Goal: Information Seeking & Learning: Learn about a topic

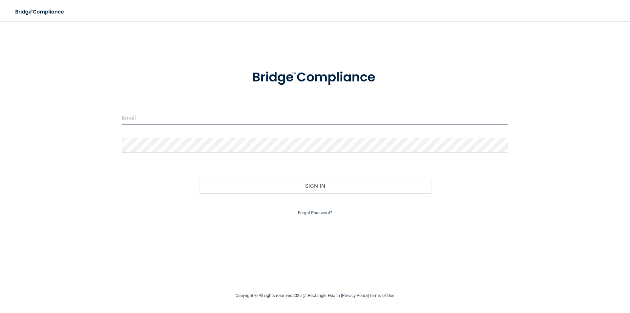
click at [138, 120] on input "email" at bounding box center [315, 117] width 387 height 15
type input "[EMAIL_ADDRESS][DOMAIN_NAME]"
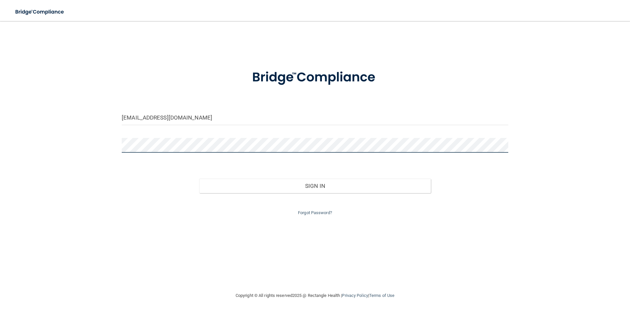
click at [199, 179] on button "Sign In" at bounding box center [315, 186] width 232 height 14
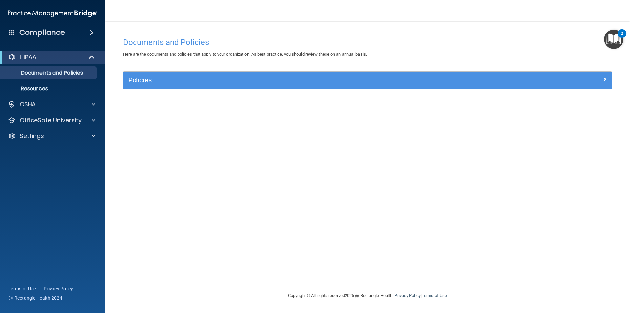
click at [90, 33] on span at bounding box center [92, 33] width 4 height 8
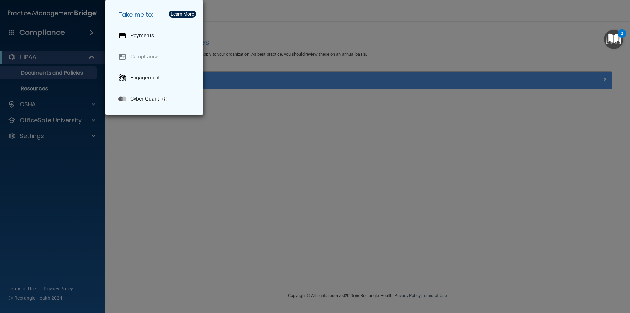
click at [178, 176] on div "Take me to: Payments Compliance Engagement Cyber Quant" at bounding box center [315, 156] width 630 height 313
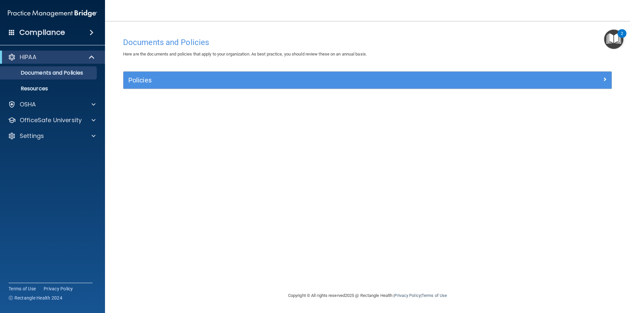
click at [50, 61] on div "HIPAA" at bounding box center [52, 57] width 105 height 13
click at [53, 70] on p "Documents and Policies" at bounding box center [49, 73] width 90 height 7
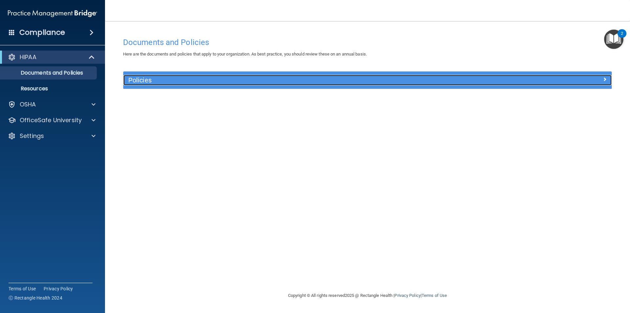
click at [140, 82] on h5 "Policies" at bounding box center [306, 80] width 357 height 7
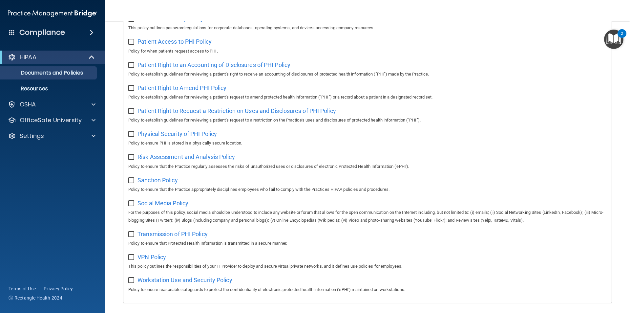
scroll to position [346, 0]
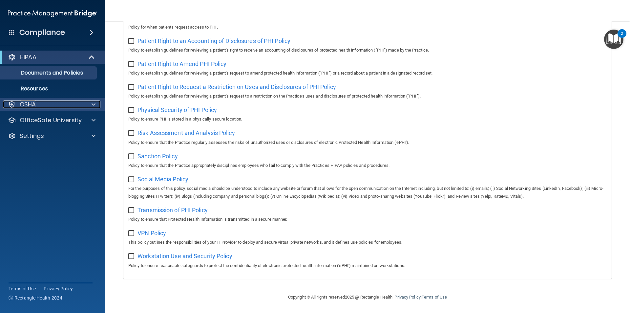
click at [50, 100] on div "OSHA" at bounding box center [43, 104] width 81 height 8
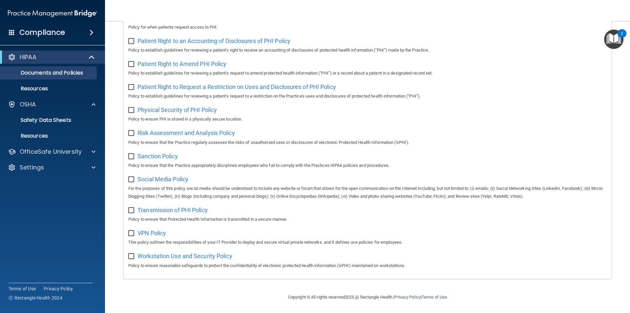
click at [14, 33] on span at bounding box center [12, 32] width 6 height 6
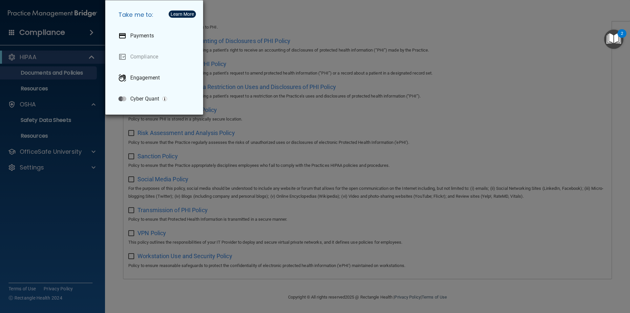
click at [89, 181] on div "Take me to: Payments Compliance Engagement Cyber Quant" at bounding box center [315, 156] width 630 height 313
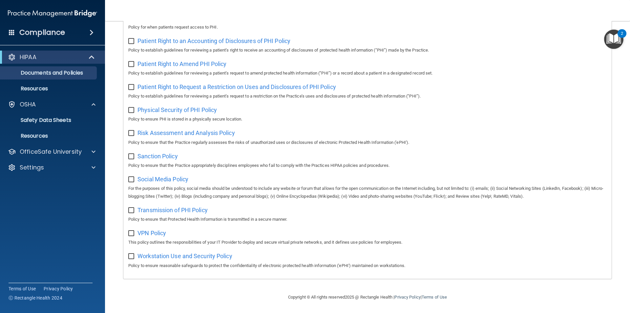
click at [92, 30] on span at bounding box center [92, 33] width 4 height 8
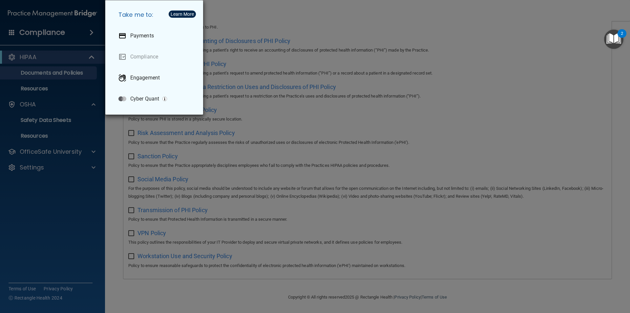
click at [39, 205] on div "Take me to: Payments Compliance Engagement Cyber Quant" at bounding box center [315, 156] width 630 height 313
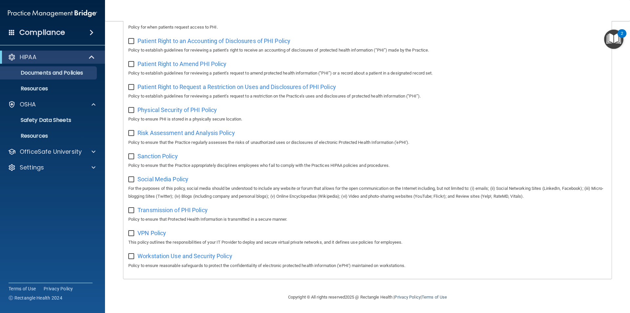
click at [12, 34] on span at bounding box center [12, 32] width 6 height 6
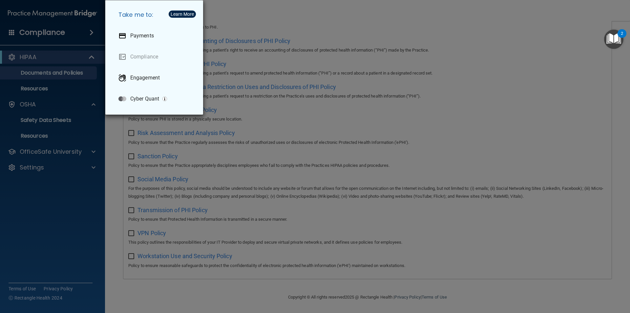
click at [37, 240] on div "Take me to: Payments Compliance Engagement Cyber Quant" at bounding box center [315, 156] width 630 height 313
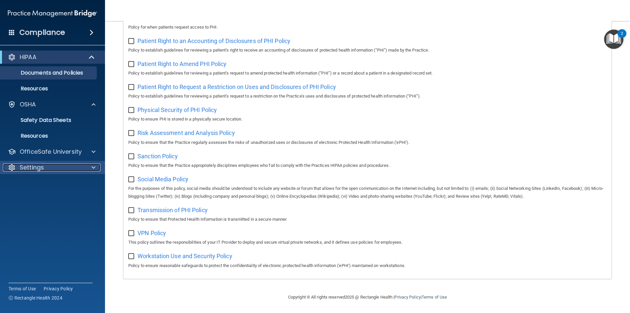
click at [36, 170] on p "Settings" at bounding box center [32, 168] width 24 height 8
click at [72, 232] on div "Compliance HIPAA Documents and Policies Report an Incident Business Associates …" at bounding box center [52, 156] width 105 height 313
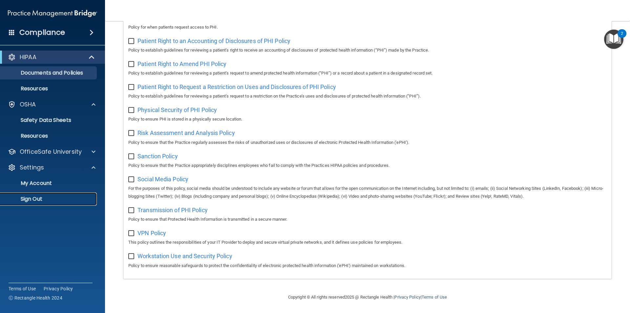
click at [63, 198] on p "Sign Out" at bounding box center [49, 199] width 90 height 7
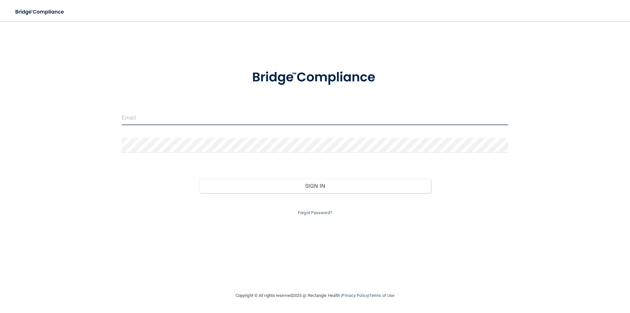
click at [144, 117] on input "email" at bounding box center [315, 117] width 387 height 15
click at [138, 118] on input "email" at bounding box center [315, 117] width 387 height 15
type input "c"
type input "[EMAIL_ADDRESS][DOMAIN_NAME]"
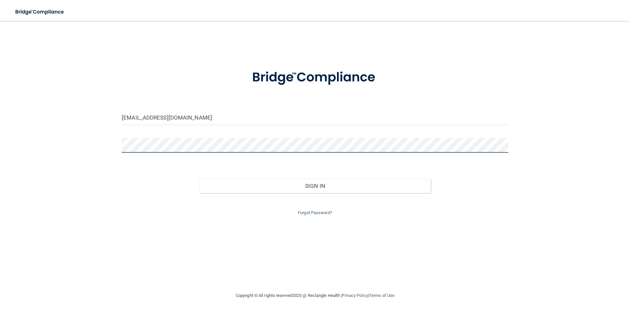
click at [199, 179] on button "Sign In" at bounding box center [315, 186] width 232 height 14
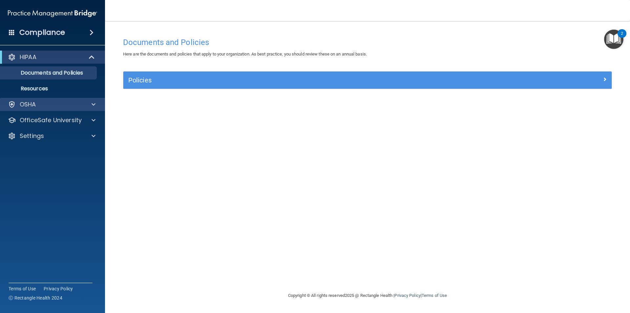
click at [45, 111] on div "OSHA" at bounding box center [52, 104] width 105 height 13
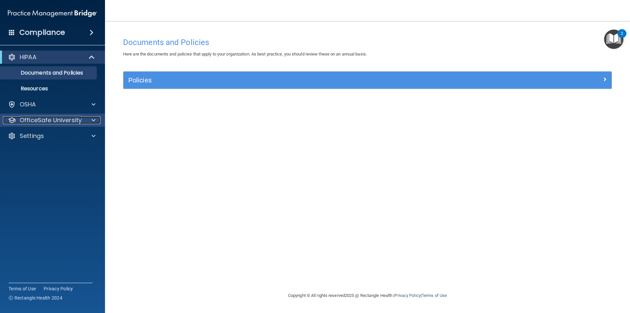
click at [59, 121] on p "OfficeSafe University" at bounding box center [51, 120] width 62 height 8
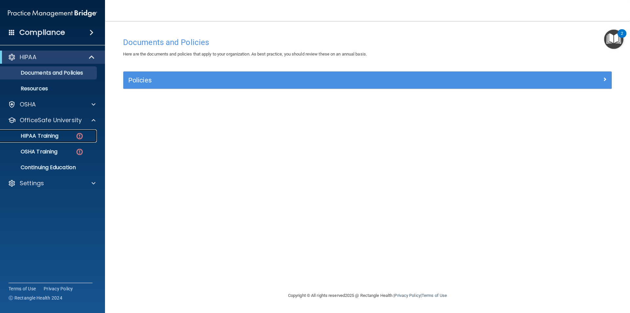
click at [76, 142] on link "HIPAA Training" at bounding box center [44, 135] width 103 height 13
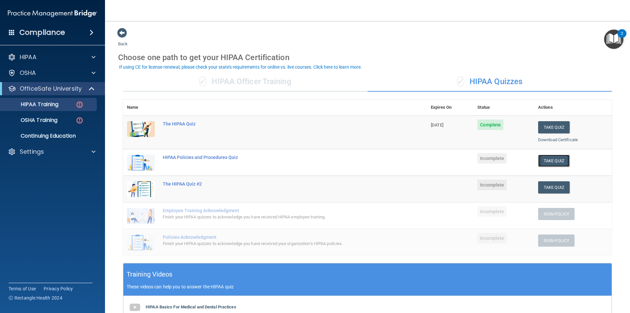
click at [539, 159] on button "Take Quiz" at bounding box center [554, 161] width 32 height 12
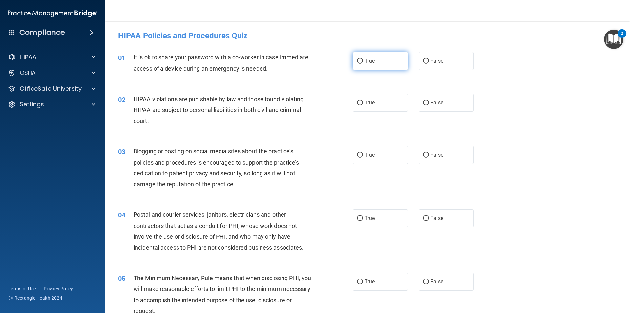
click at [357, 60] on input "True" at bounding box center [360, 61] width 6 height 5
radio input "true"
click at [357, 104] on input "True" at bounding box center [360, 102] width 6 height 5
radio input "true"
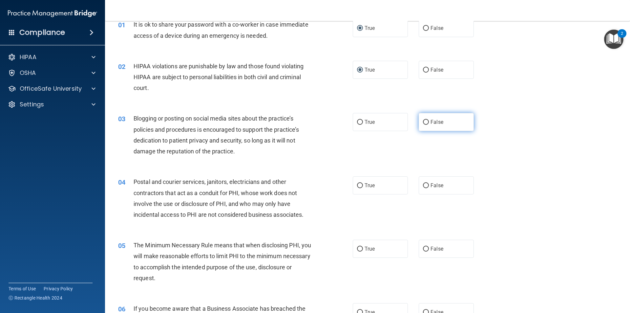
click at [423, 121] on input "False" at bounding box center [426, 122] width 6 height 5
radio input "true"
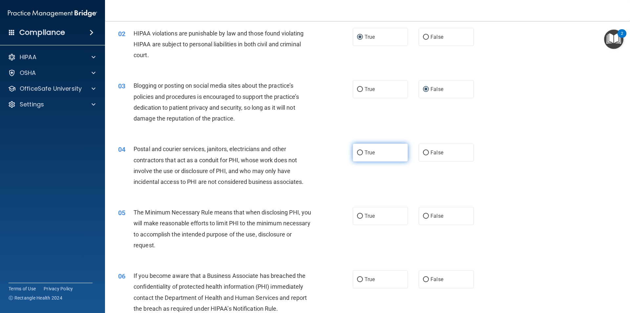
scroll to position [99, 0]
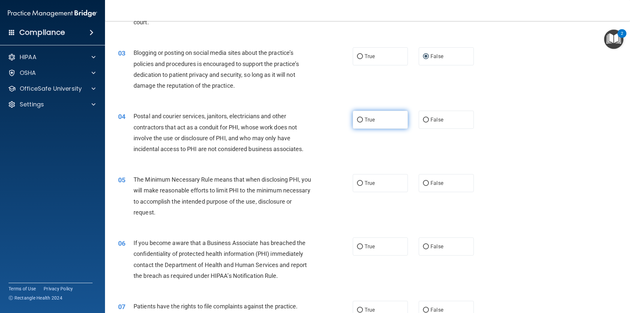
click at [358, 120] on input "True" at bounding box center [360, 120] width 6 height 5
radio input "true"
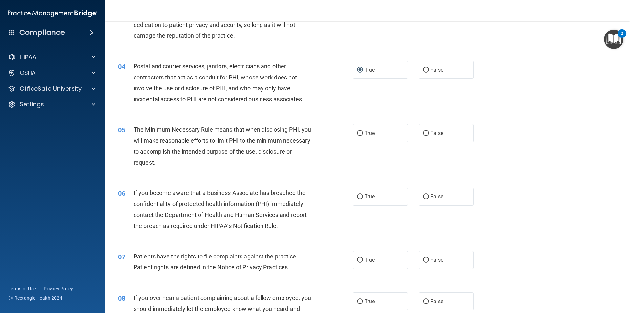
scroll to position [164, 0]
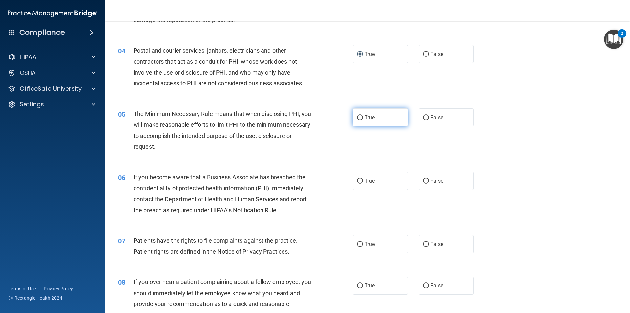
click at [358, 118] on input "True" at bounding box center [360, 117] width 6 height 5
radio input "true"
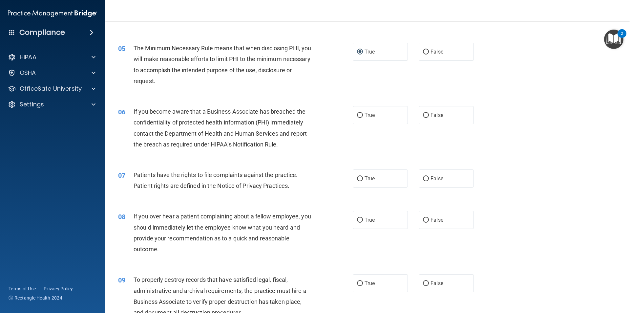
scroll to position [263, 0]
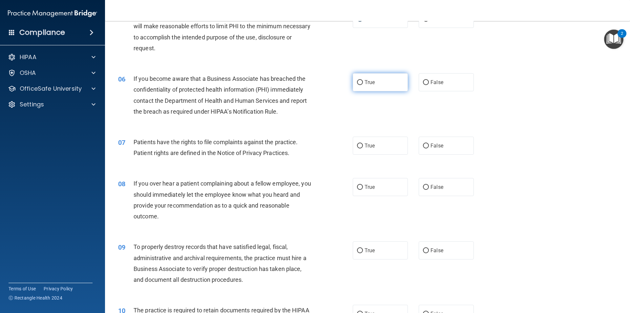
click at [357, 81] on input "True" at bounding box center [360, 82] width 6 height 5
radio input "true"
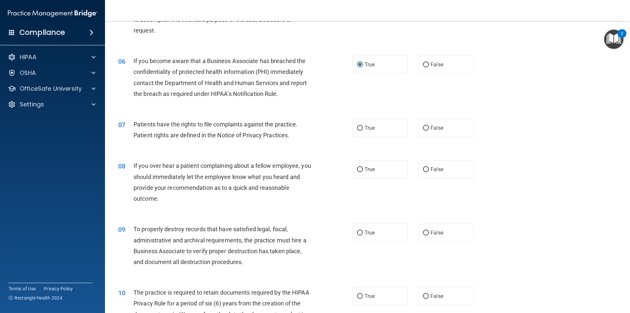
scroll to position [296, 0]
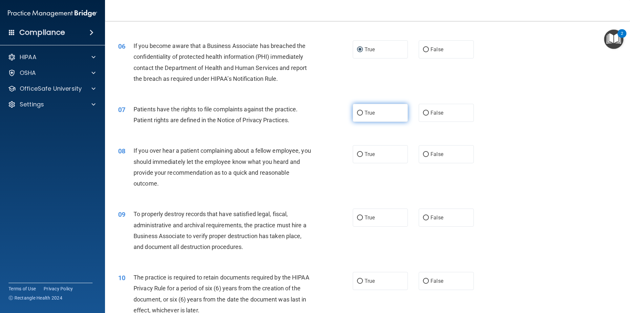
click at [358, 114] on input "True" at bounding box center [360, 113] width 6 height 5
radio input "true"
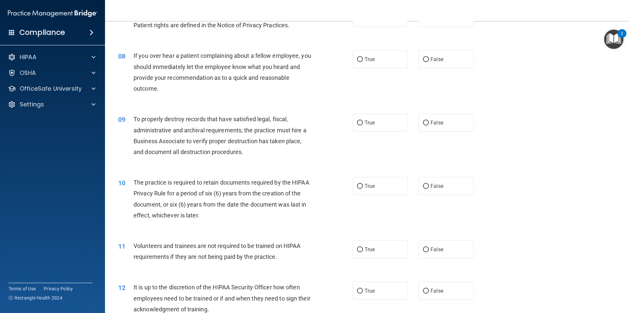
scroll to position [394, 0]
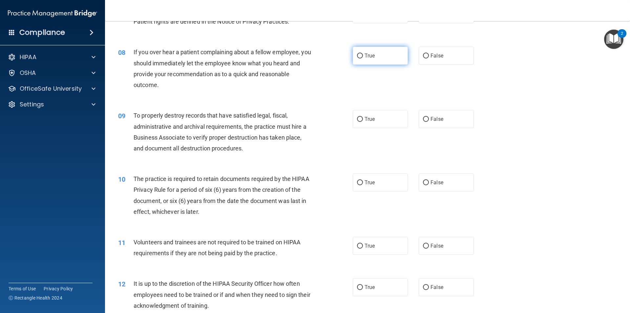
click at [357, 57] on input "True" at bounding box center [360, 56] width 6 height 5
radio input "true"
click at [357, 56] on input "True" at bounding box center [360, 56] width 6 height 5
drag, startPoint x: 359, startPoint y: 56, endPoint x: 362, endPoint y: 56, distance: 3.6
click at [359, 56] on input "True" at bounding box center [360, 56] width 6 height 5
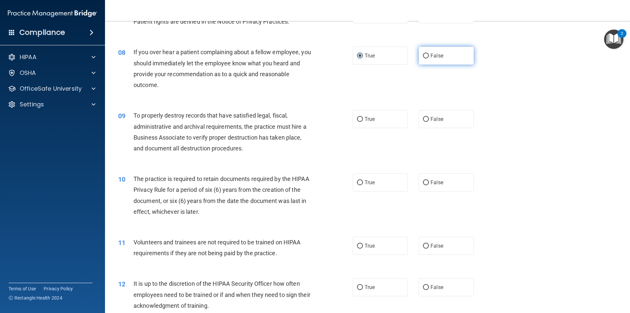
click at [423, 55] on input "False" at bounding box center [426, 56] width 6 height 5
radio input "true"
radio input "false"
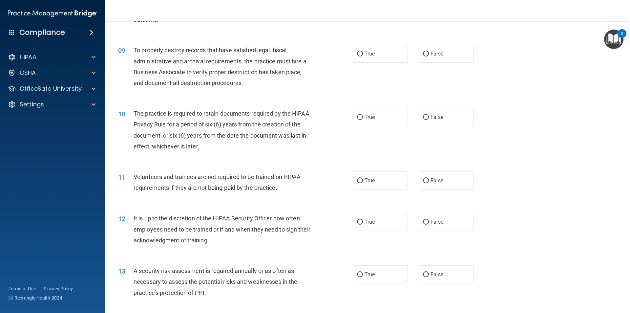
scroll to position [460, 0]
click at [357, 53] on input "True" at bounding box center [360, 53] width 6 height 5
radio input "true"
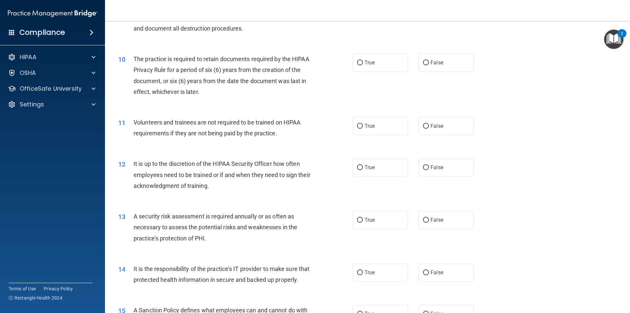
scroll to position [525, 0]
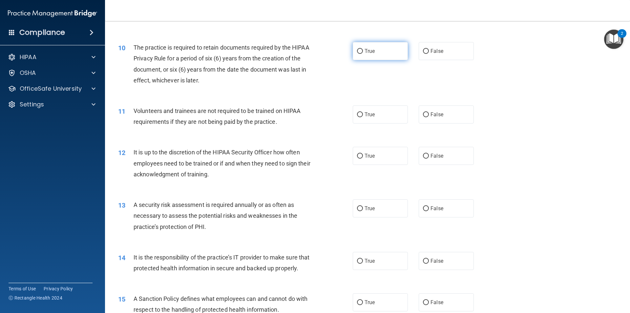
click at [358, 54] on input "True" at bounding box center [360, 51] width 6 height 5
radio input "true"
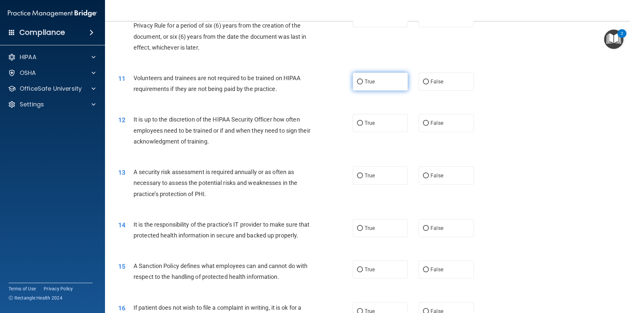
scroll to position [591, 0]
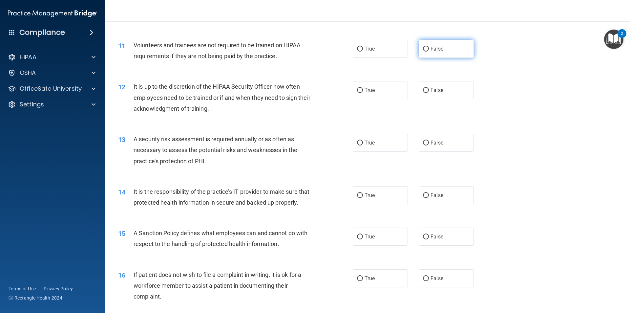
click at [423, 51] on input "False" at bounding box center [426, 49] width 6 height 5
radio input "true"
click at [357, 92] on input "True" at bounding box center [360, 90] width 6 height 5
radio input "true"
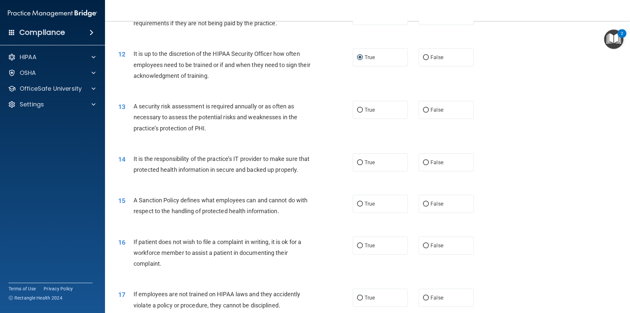
scroll to position [657, 0]
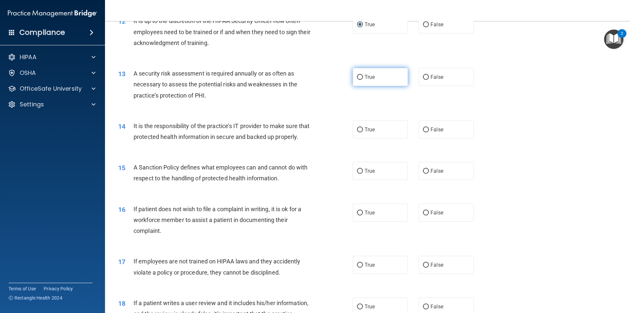
click at [357, 78] on input "True" at bounding box center [360, 77] width 6 height 5
radio input "true"
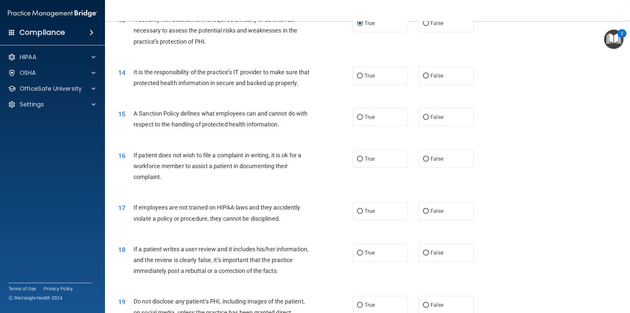
scroll to position [722, 0]
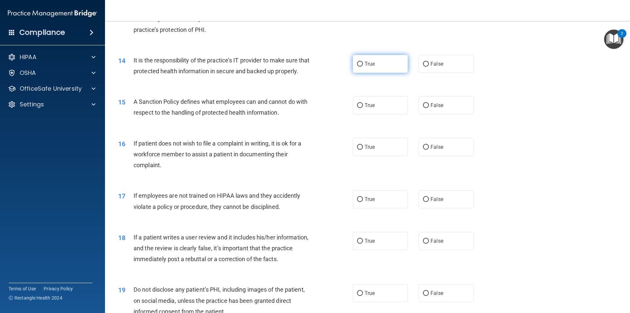
click at [357, 63] on input "True" at bounding box center [360, 64] width 6 height 5
radio input "true"
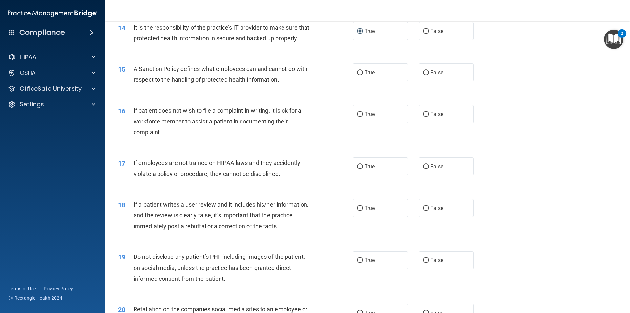
scroll to position [788, 0]
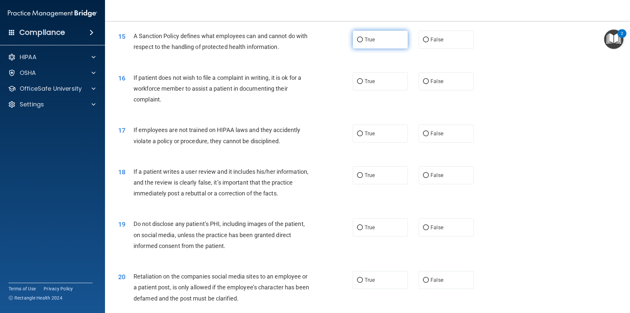
click at [361, 49] on label "True" at bounding box center [380, 40] width 55 height 18
click at [361, 42] on input "True" at bounding box center [360, 39] width 6 height 5
radio input "true"
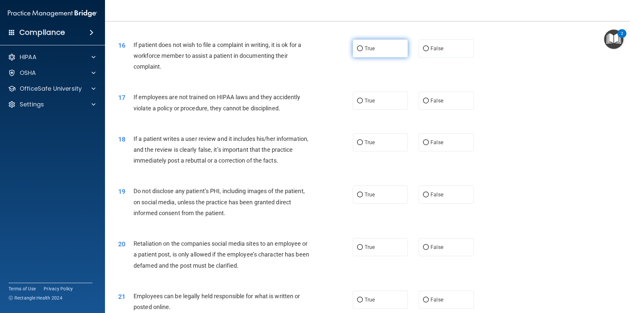
scroll to position [854, 0]
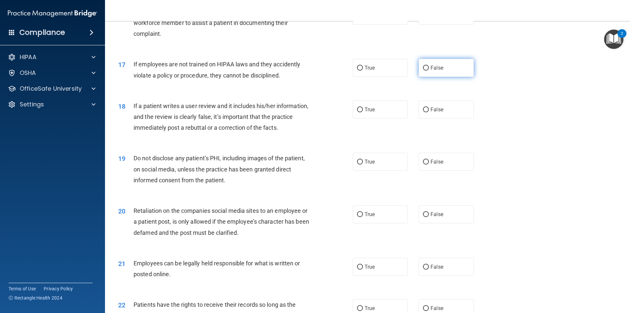
click at [419, 77] on label "False" at bounding box center [446, 68] width 55 height 18
click at [423, 71] on input "False" at bounding box center [426, 68] width 6 height 5
radio input "true"
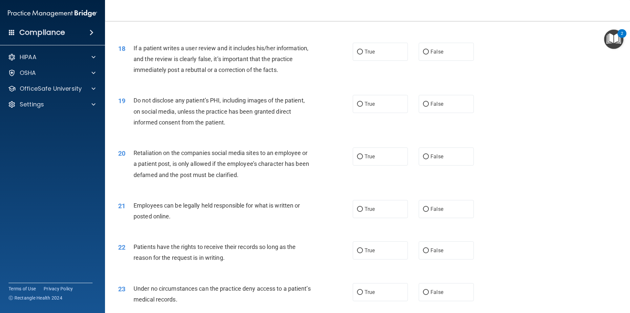
scroll to position [919, 0]
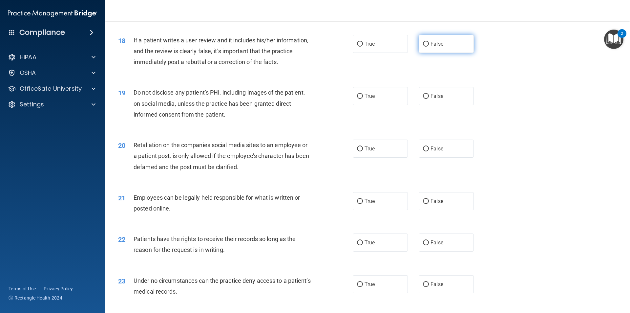
click at [424, 47] on input "False" at bounding box center [426, 44] width 6 height 5
radio input "true"
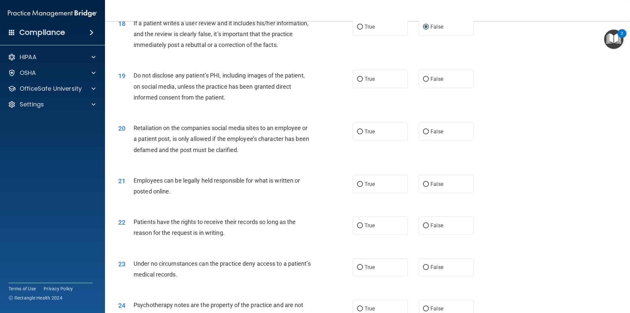
scroll to position [952, 0]
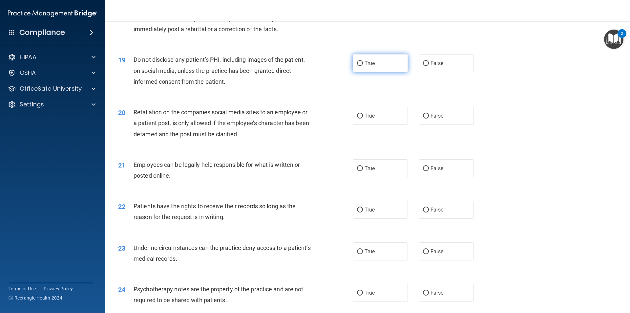
click at [358, 66] on input "True" at bounding box center [360, 63] width 6 height 5
radio input "true"
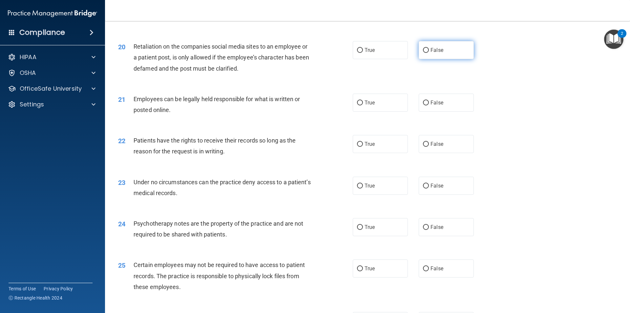
click at [423, 53] on input "False" at bounding box center [426, 50] width 6 height 5
radio input "true"
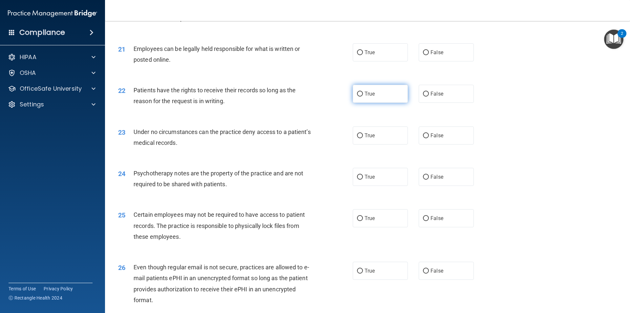
scroll to position [1084, 0]
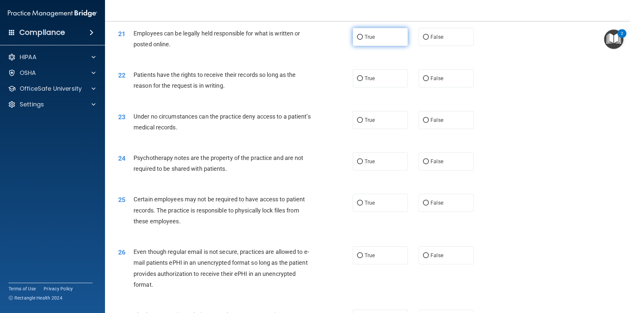
click at [358, 40] on input "True" at bounding box center [360, 37] width 6 height 5
radio input "true"
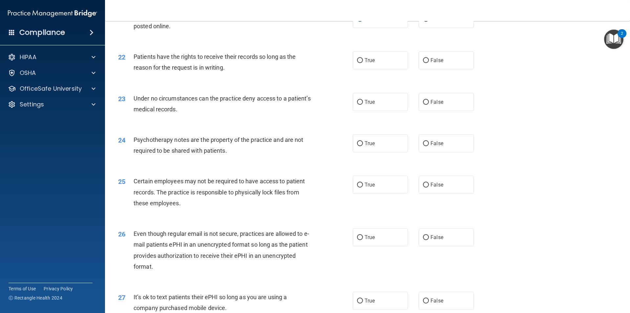
scroll to position [1116, 0]
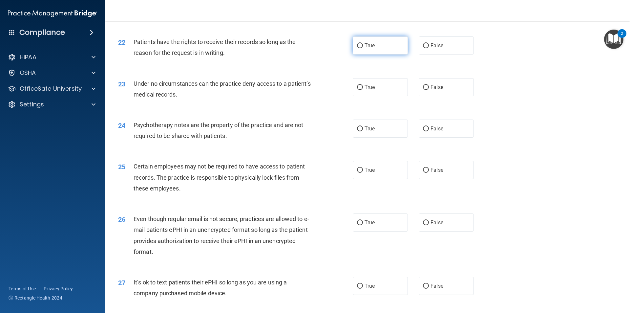
click at [358, 48] on input "True" at bounding box center [360, 45] width 6 height 5
radio input "true"
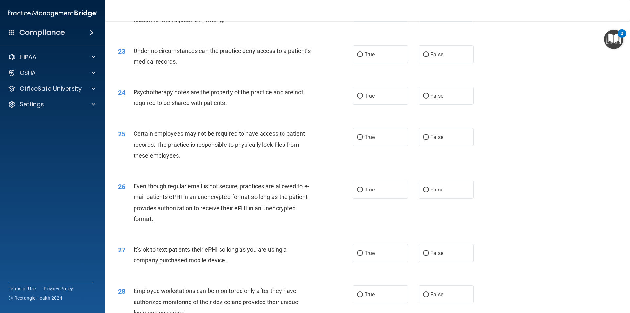
scroll to position [1182, 0]
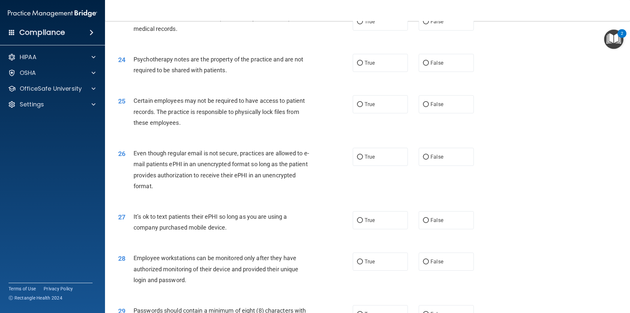
drag, startPoint x: 423, startPoint y: 34, endPoint x: 406, endPoint y: 55, distance: 26.7
click at [423, 24] on input "False" at bounding box center [426, 21] width 6 height 5
radio input "true"
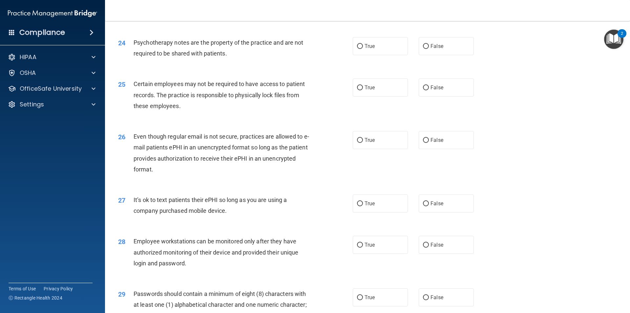
scroll to position [1215, 0]
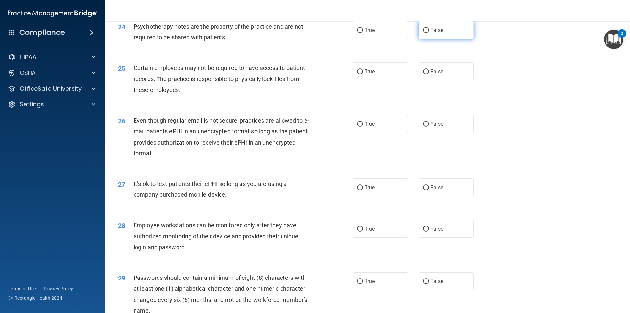
click at [423, 33] on input "False" at bounding box center [426, 30] width 6 height 5
radio input "true"
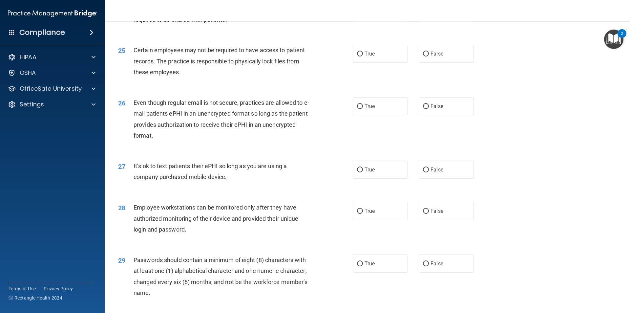
scroll to position [1248, 0]
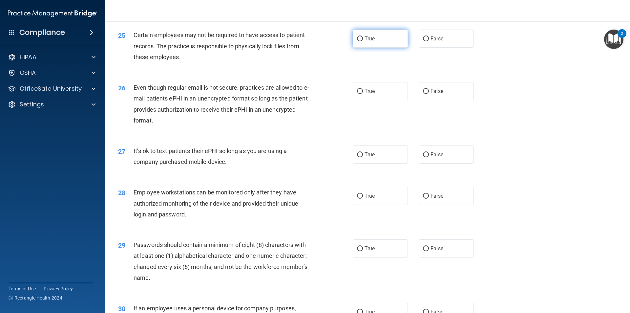
click at [358, 41] on input "True" at bounding box center [360, 38] width 6 height 5
radio input "true"
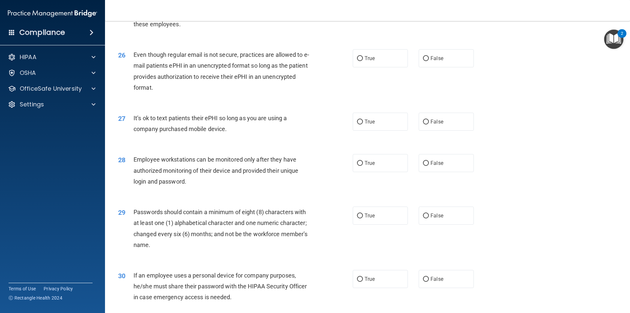
scroll to position [1313, 0]
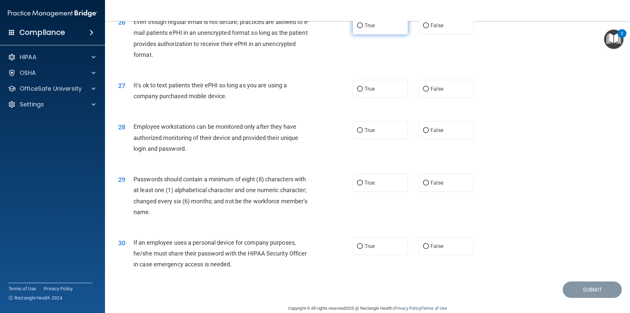
click at [358, 28] on input "True" at bounding box center [360, 25] width 6 height 5
radio input "true"
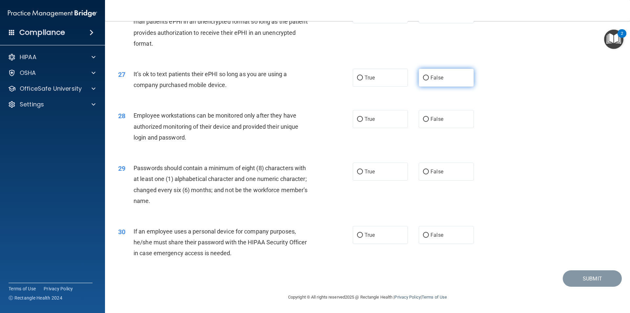
click at [423, 76] on input "False" at bounding box center [426, 78] width 6 height 5
radio input "true"
click at [357, 77] on input "True" at bounding box center [360, 78] width 6 height 5
radio input "true"
radio input "false"
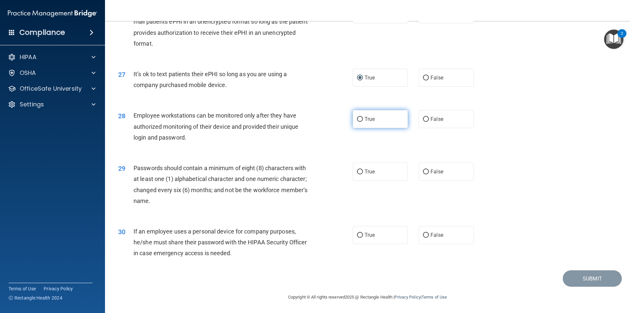
click at [357, 121] on input "True" at bounding box center [360, 119] width 6 height 5
radio input "true"
click at [359, 173] on input "True" at bounding box center [360, 171] width 6 height 5
radio input "true"
click at [358, 235] on input "True" at bounding box center [360, 235] width 6 height 5
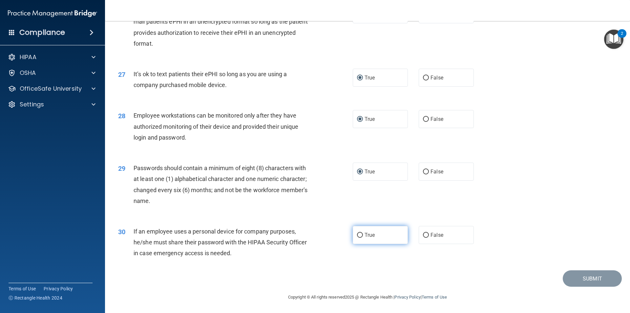
radio input "true"
click at [533, 208] on div "29 Passwords should contain a minimum of eight (8) characters with at least one…" at bounding box center [367, 185] width 509 height 63
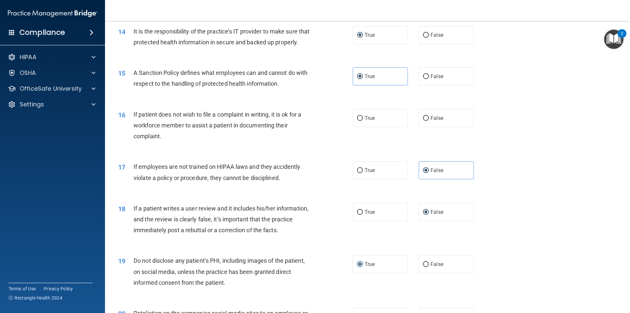
scroll to position [744, 0]
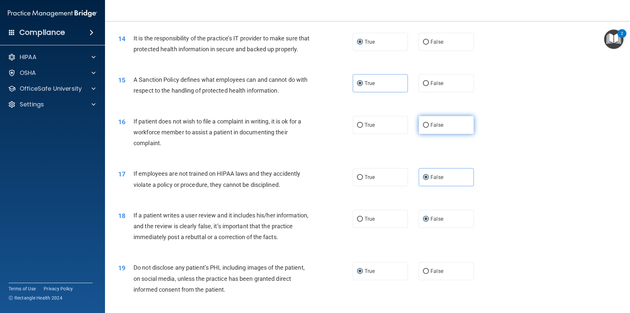
click at [425, 128] on input "False" at bounding box center [426, 125] width 6 height 5
radio input "true"
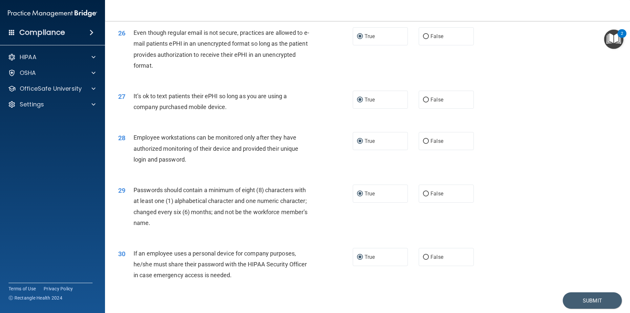
scroll to position [1335, 0]
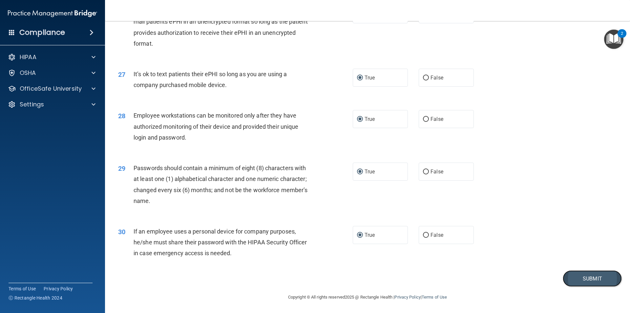
click at [581, 280] on button "Submit" at bounding box center [592, 278] width 59 height 17
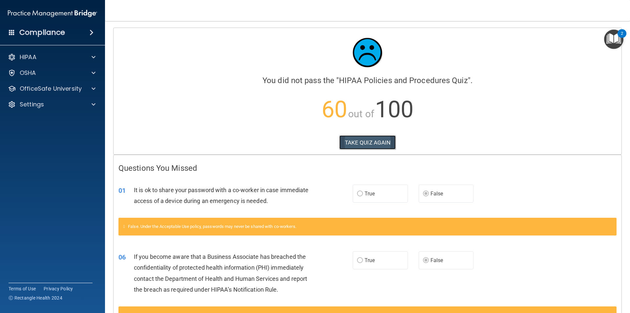
click at [386, 143] on button "TAKE QUIZ AGAIN" at bounding box center [368, 142] width 57 height 14
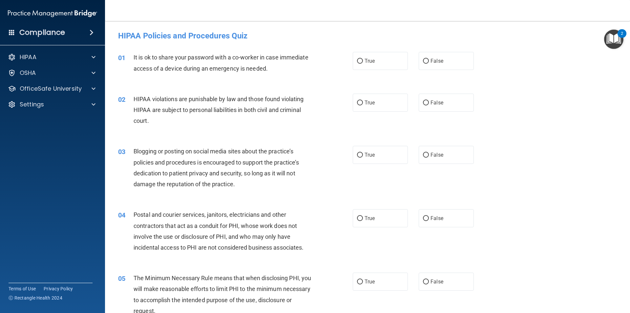
drag, startPoint x: 423, startPoint y: 63, endPoint x: 414, endPoint y: 67, distance: 9.5
click at [423, 62] on input "False" at bounding box center [426, 61] width 6 height 5
radio input "true"
click at [423, 104] on input "False" at bounding box center [426, 102] width 6 height 5
radio input "true"
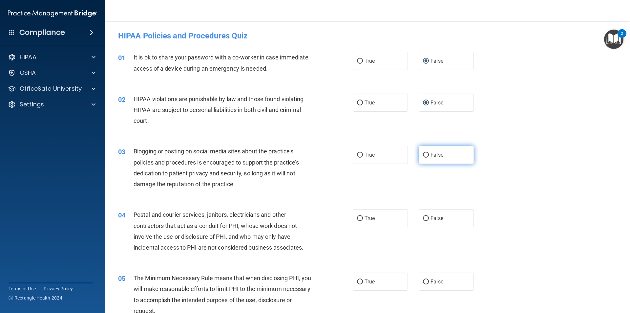
click at [423, 154] on input "False" at bounding box center [426, 155] width 6 height 5
radio input "true"
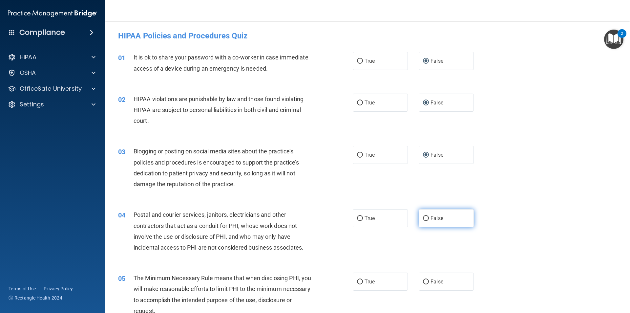
click at [424, 218] on input "False" at bounding box center [426, 218] width 6 height 5
radio input "true"
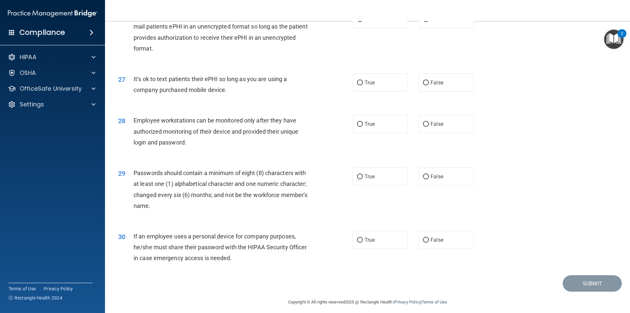
scroll to position [1335, 0]
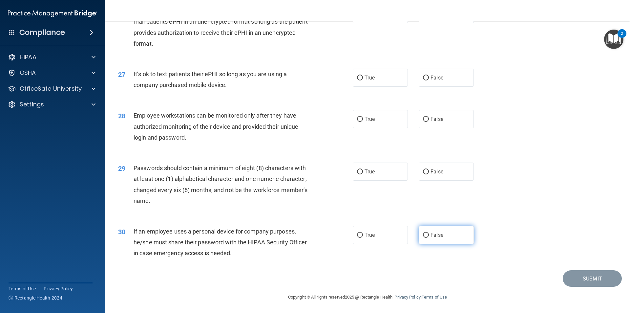
click at [423, 234] on input "False" at bounding box center [426, 235] width 6 height 5
radio input "true"
click at [425, 171] on input "False" at bounding box center [426, 171] width 6 height 5
radio input "true"
click at [423, 122] on input "False" at bounding box center [426, 119] width 6 height 5
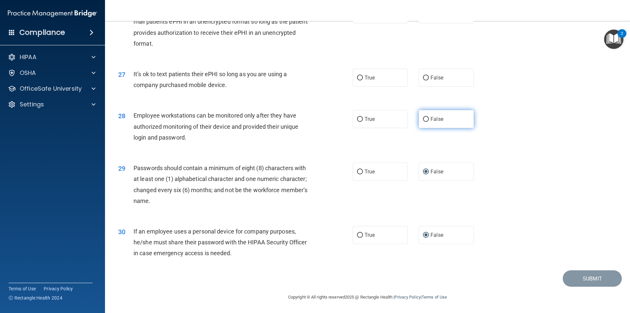
radio input "true"
click at [426, 80] on label "False" at bounding box center [446, 78] width 55 height 18
click at [426, 80] on input "False" at bounding box center [426, 78] width 6 height 5
radio input "true"
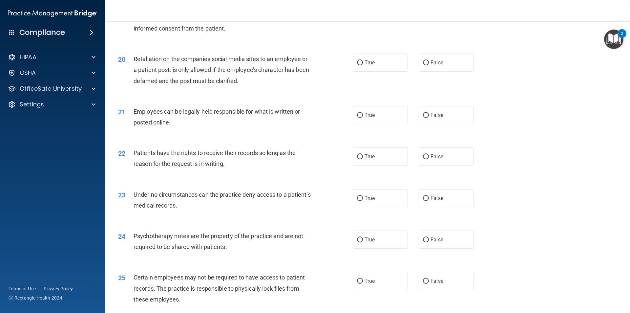
scroll to position [1021, 0]
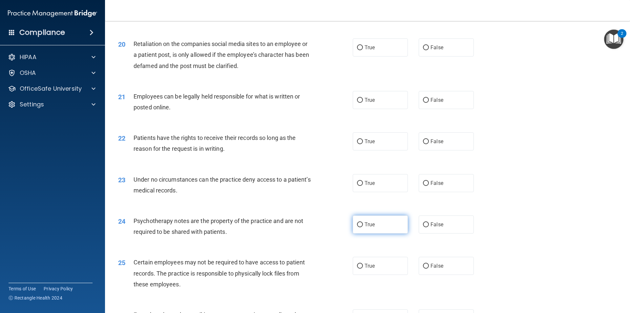
click at [359, 227] on input "True" at bounding box center [360, 224] width 6 height 5
radio input "true"
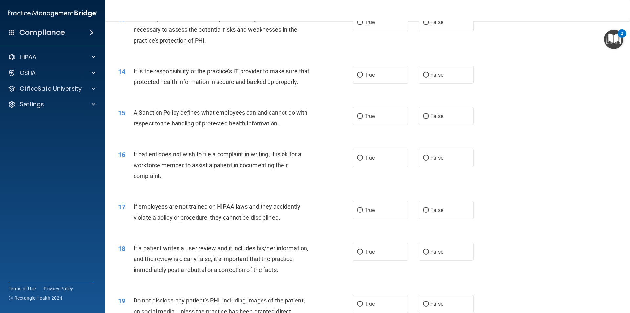
scroll to position [704, 0]
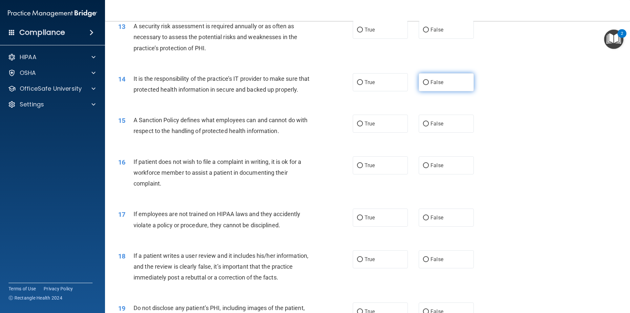
click at [423, 82] on input "False" at bounding box center [426, 82] width 6 height 5
radio input "true"
click at [424, 126] on input "False" at bounding box center [426, 123] width 6 height 5
radio input "true"
click at [358, 168] on input "True" at bounding box center [360, 165] width 6 height 5
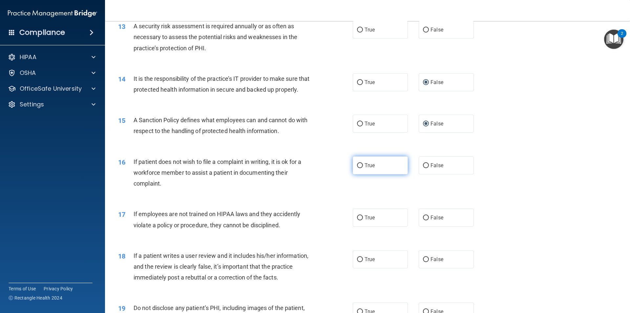
radio input "true"
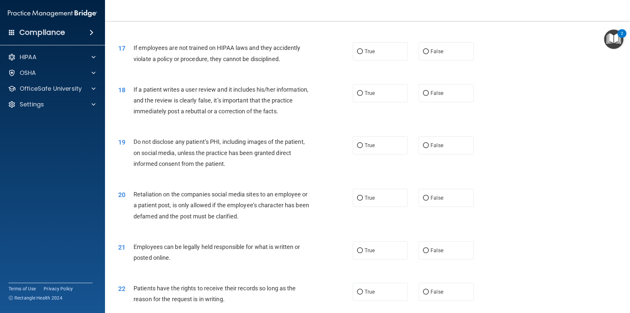
scroll to position [901, 0]
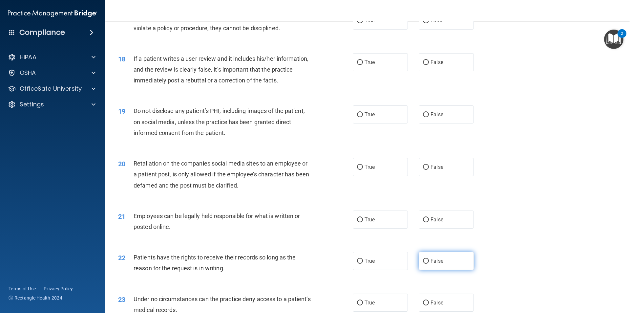
click at [423, 264] on input "False" at bounding box center [426, 261] width 6 height 5
radio input "true"
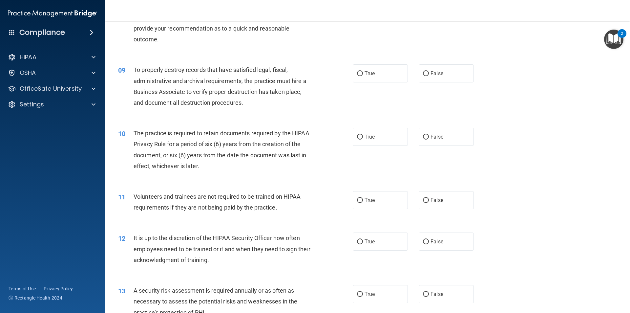
scroll to position [428, 0]
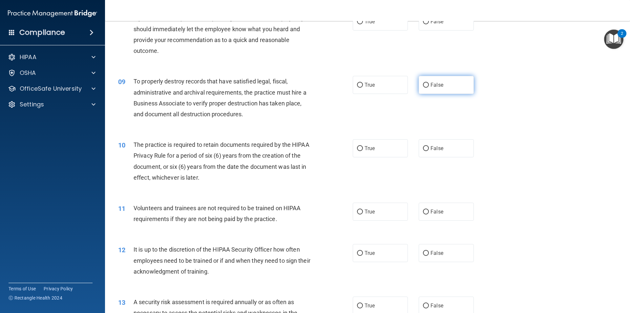
click at [423, 85] on input "False" at bounding box center [426, 85] width 6 height 5
radio input "true"
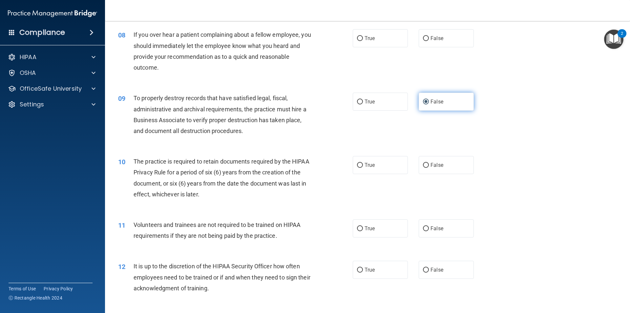
scroll to position [395, 0]
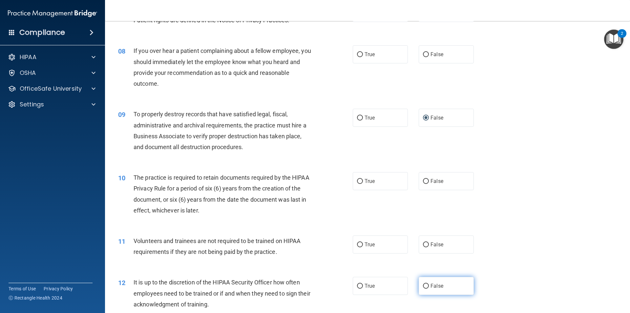
click at [423, 286] on input "False" at bounding box center [426, 286] width 6 height 5
radio input "true"
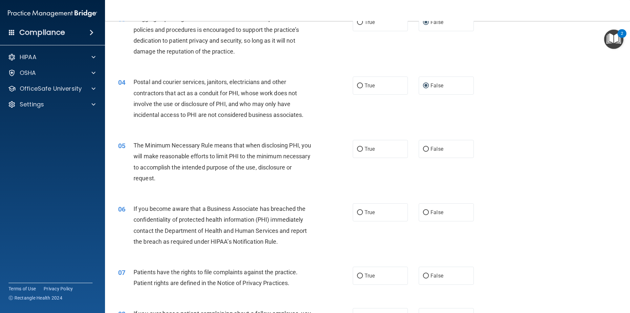
scroll to position [165, 0]
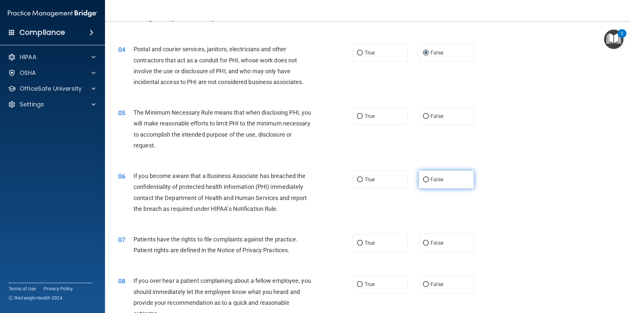
click at [425, 180] on input "False" at bounding box center [426, 179] width 6 height 5
radio input "true"
click at [359, 116] on input "True" at bounding box center [360, 116] width 6 height 5
radio input "true"
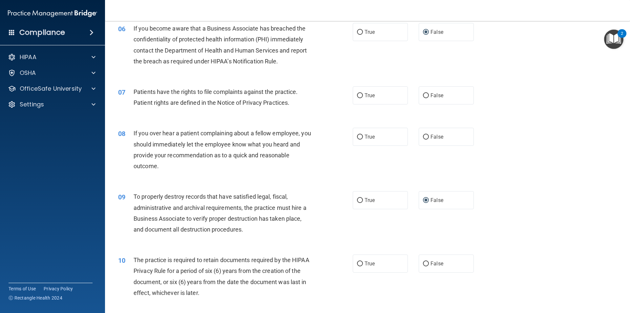
scroll to position [328, 0]
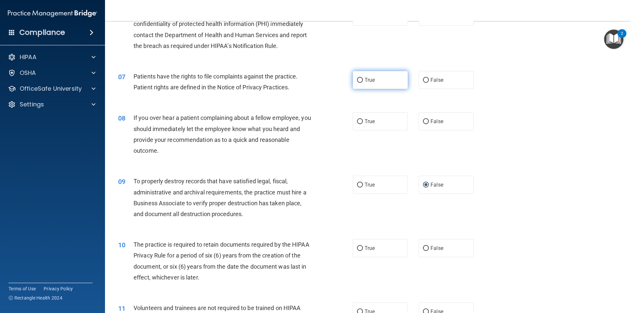
click at [357, 81] on input "True" at bounding box center [360, 80] width 6 height 5
radio input "true"
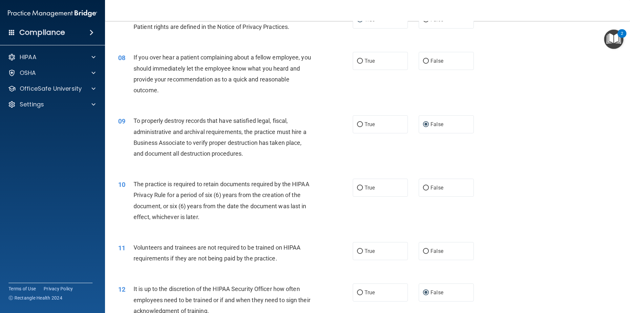
scroll to position [394, 0]
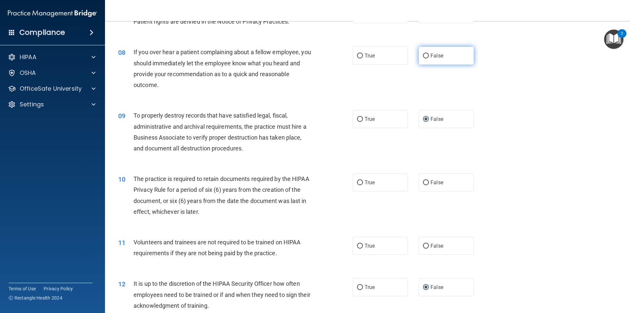
click at [424, 56] on input "False" at bounding box center [426, 56] width 6 height 5
radio input "true"
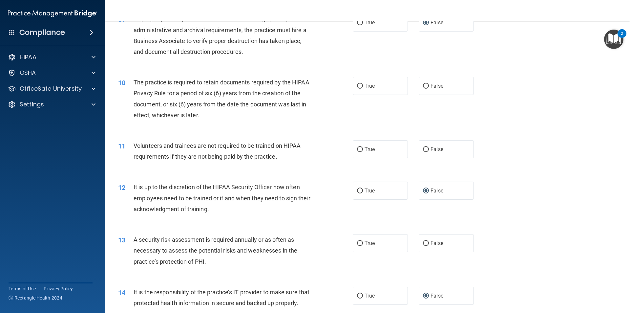
scroll to position [493, 0]
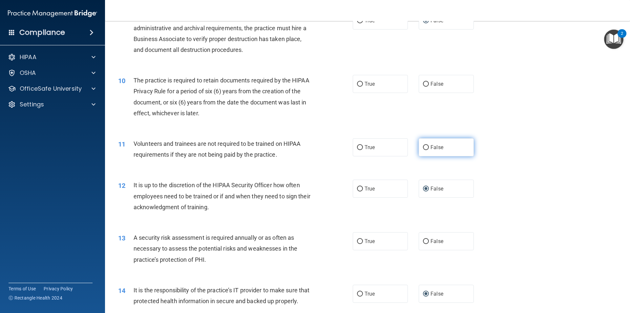
click at [420, 145] on label "False" at bounding box center [446, 147] width 55 height 18
click at [423, 145] on input "False" at bounding box center [426, 147] width 6 height 5
radio input "true"
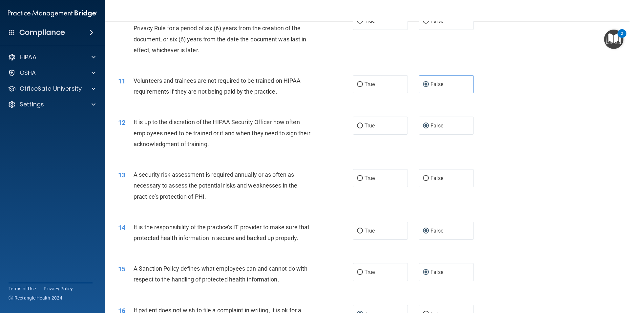
scroll to position [558, 0]
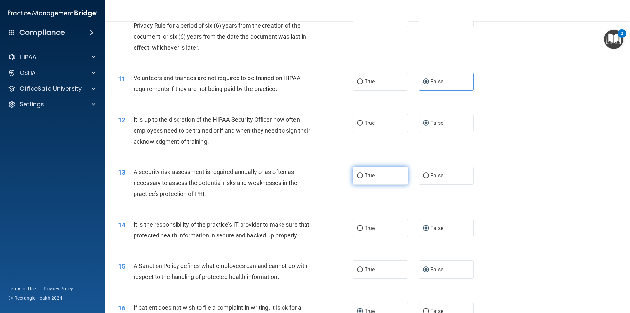
click at [359, 175] on input "True" at bounding box center [360, 175] width 6 height 5
radio input "true"
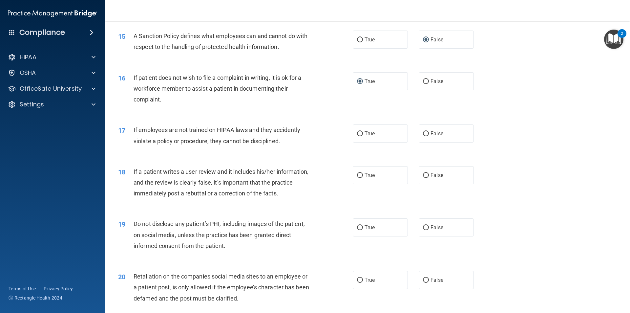
scroll to position [821, 0]
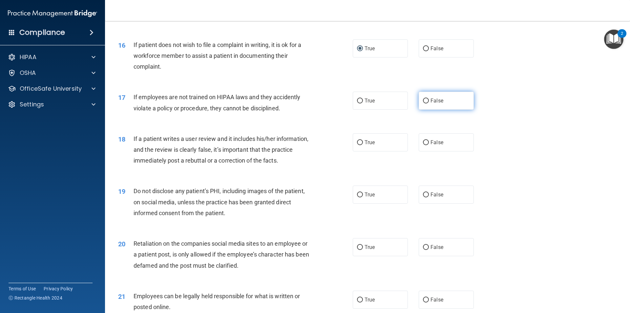
click at [423, 103] on input "False" at bounding box center [426, 101] width 6 height 5
radio input "true"
click at [359, 145] on input "True" at bounding box center [360, 142] width 6 height 5
radio input "true"
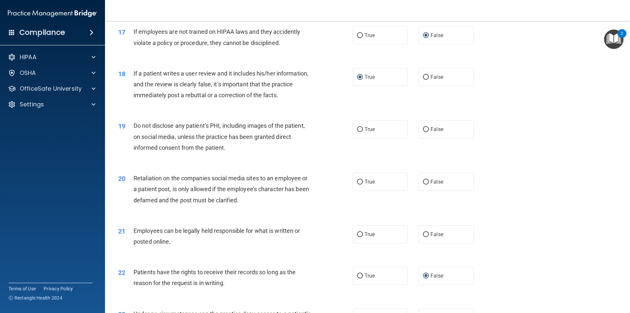
scroll to position [887, 0]
click at [424, 184] on input "False" at bounding box center [426, 181] width 6 height 5
radio input "true"
click at [359, 132] on input "True" at bounding box center [360, 129] width 6 height 5
radio input "true"
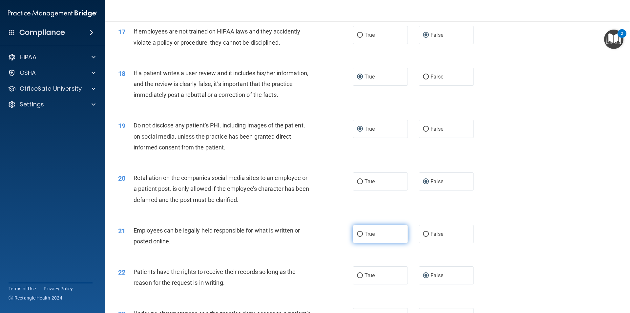
click at [357, 237] on input "True" at bounding box center [360, 234] width 6 height 5
radio input "true"
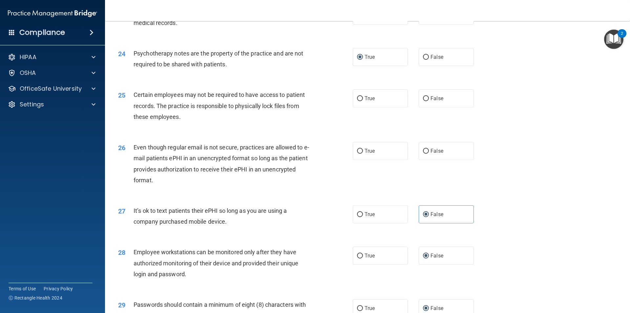
scroll to position [1207, 0]
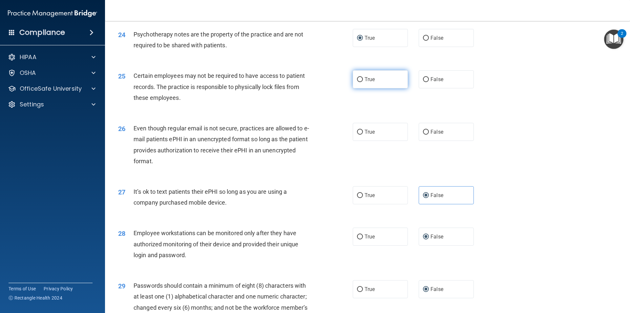
click at [358, 82] on input "True" at bounding box center [360, 79] width 6 height 5
radio input "true"
click at [423, 135] on input "False" at bounding box center [426, 132] width 6 height 5
radio input "true"
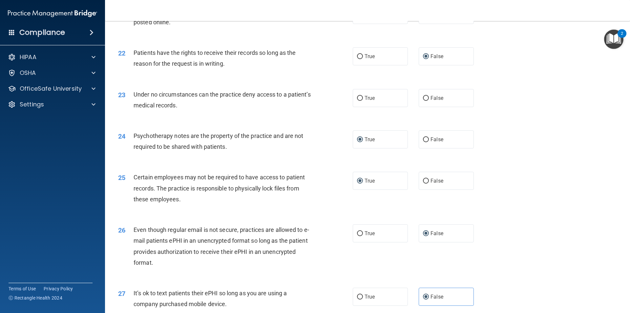
scroll to position [1040, 0]
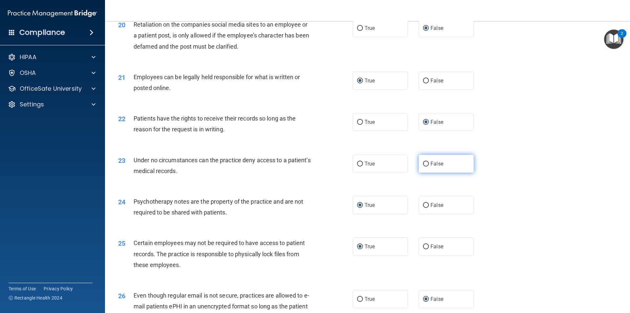
click at [424, 166] on input "False" at bounding box center [426, 164] width 6 height 5
radio input "true"
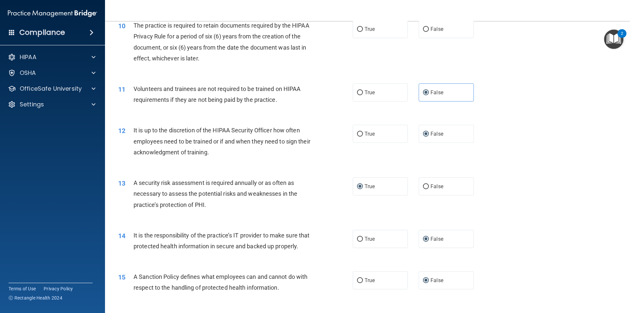
scroll to position [449, 0]
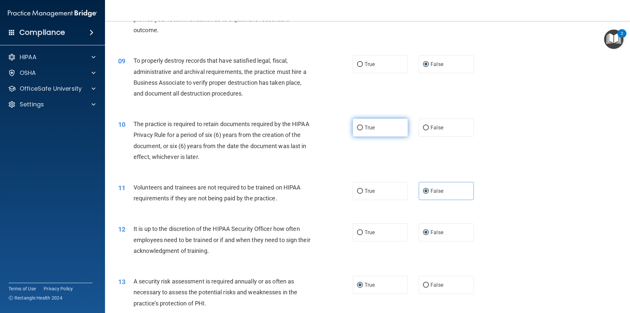
click at [358, 127] on input "True" at bounding box center [360, 127] width 6 height 5
radio input "true"
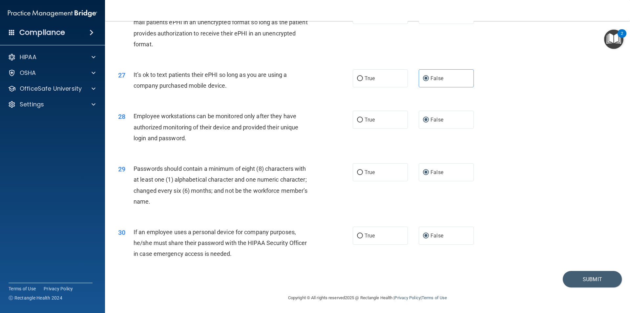
scroll to position [1335, 0]
click at [574, 276] on button "Submit" at bounding box center [592, 278] width 59 height 17
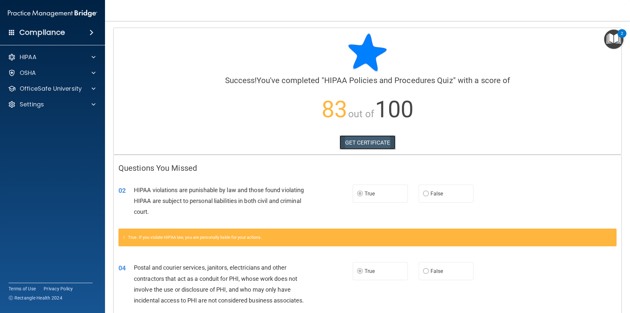
click at [381, 140] on link "GET CERTIFICATE" at bounding box center [368, 142] width 56 height 14
click at [80, 92] on p "OfficeSafe University" at bounding box center [51, 89] width 62 height 8
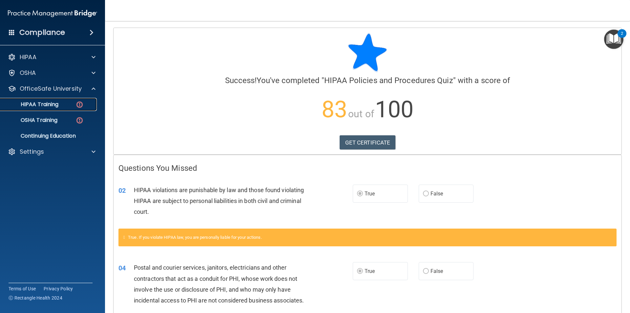
click at [57, 105] on p "HIPAA Training" at bounding box center [31, 104] width 54 height 7
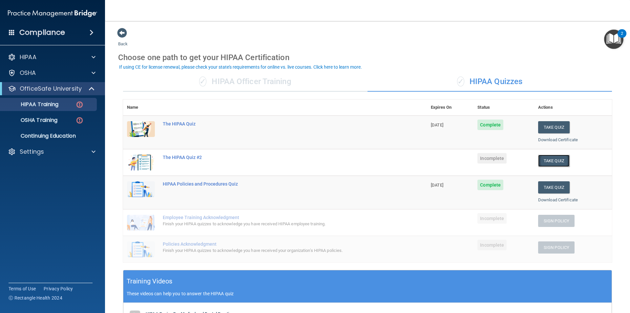
click at [542, 161] on button "Take Quiz" at bounding box center [554, 161] width 32 height 12
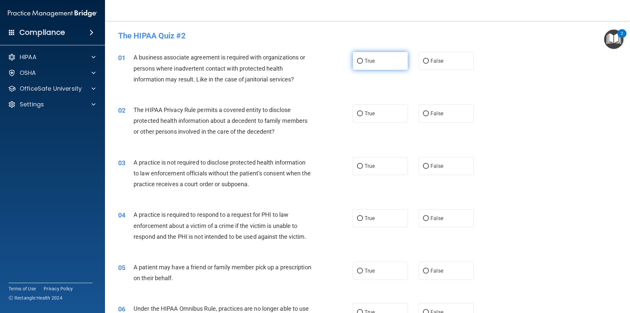
click at [361, 61] on input "True" at bounding box center [360, 61] width 6 height 5
radio input "true"
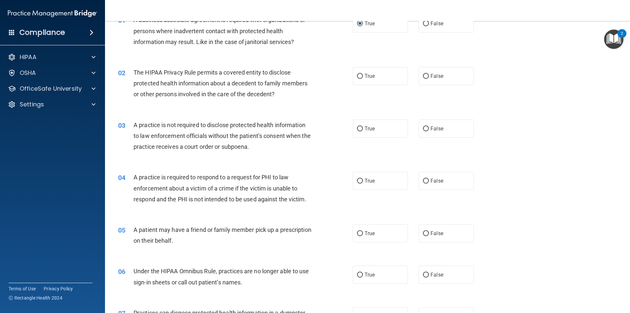
scroll to position [33, 0]
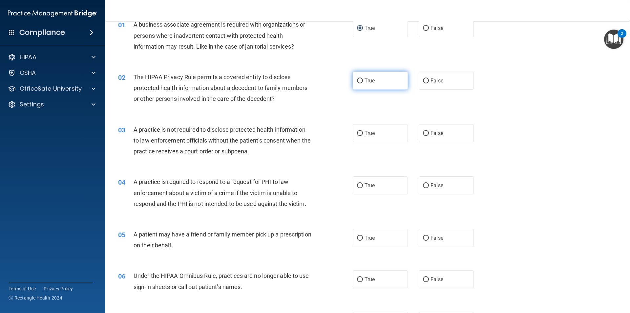
click at [359, 81] on input "True" at bounding box center [360, 80] width 6 height 5
radio input "true"
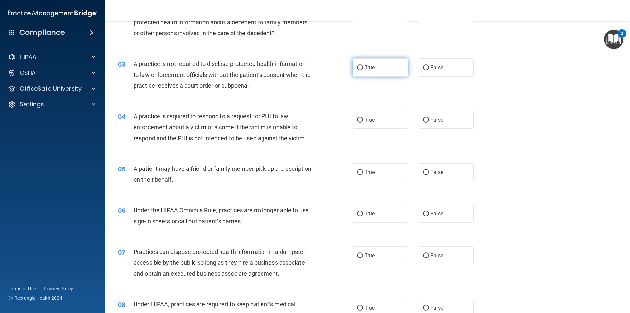
click at [357, 68] on input "True" at bounding box center [360, 67] width 6 height 5
radio input "true"
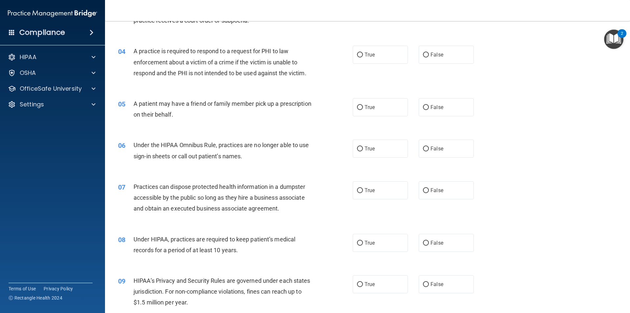
scroll to position [164, 0]
click at [424, 55] on input "False" at bounding box center [426, 54] width 6 height 5
radio input "true"
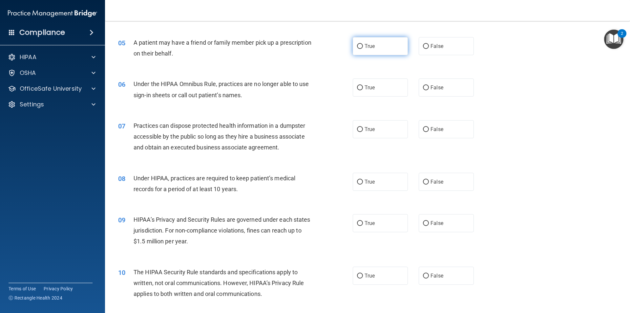
scroll to position [230, 0]
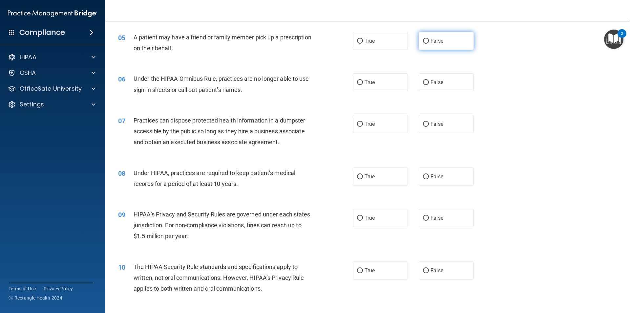
click at [423, 40] on input "False" at bounding box center [426, 41] width 6 height 5
radio input "true"
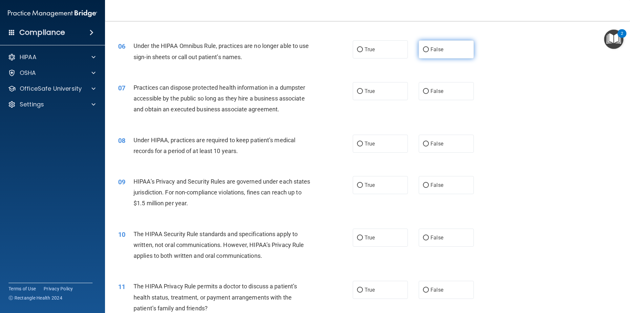
click at [424, 49] on input "False" at bounding box center [426, 49] width 6 height 5
radio input "true"
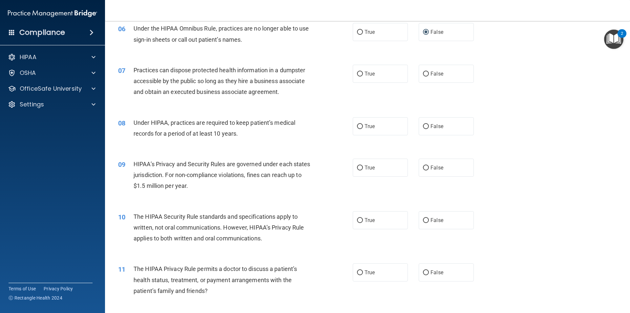
scroll to position [296, 0]
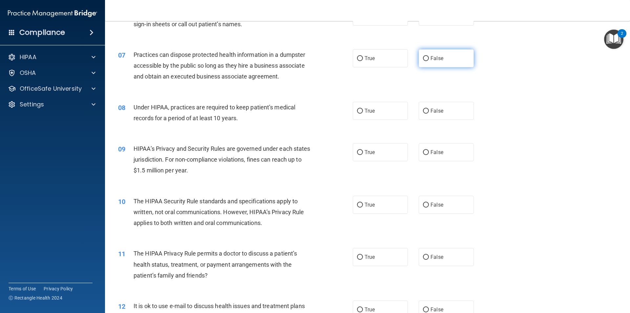
click at [426, 57] on input "False" at bounding box center [426, 58] width 6 height 5
radio input "true"
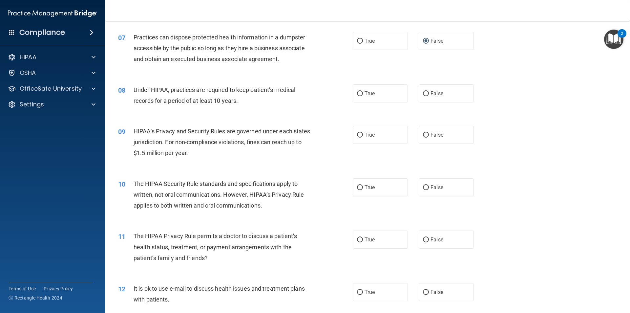
scroll to position [328, 0]
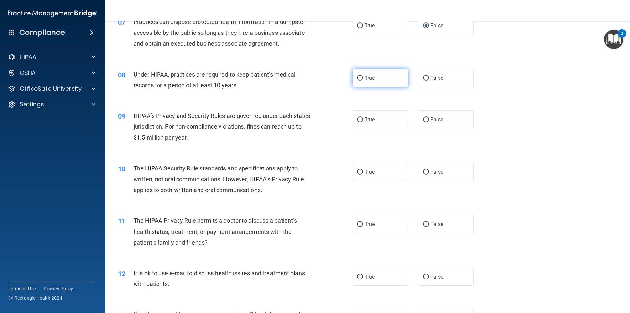
click at [359, 78] on input "True" at bounding box center [360, 78] width 6 height 5
radio input "true"
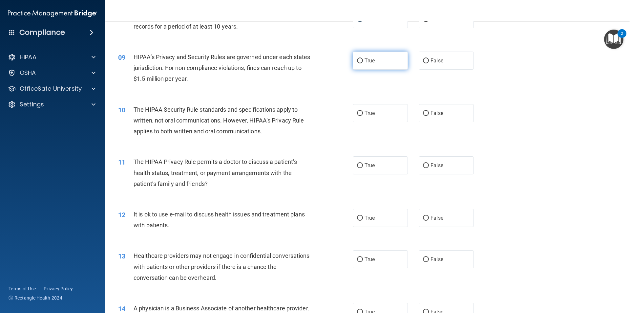
scroll to position [394, 0]
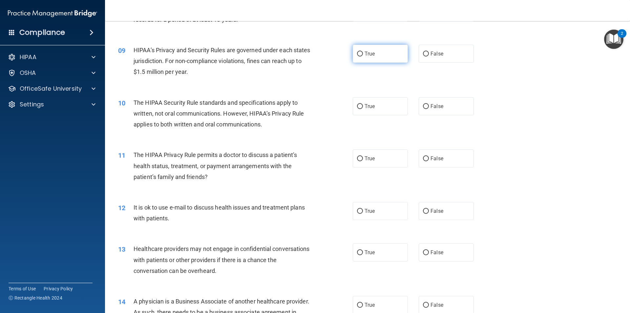
click at [357, 52] on input "True" at bounding box center [360, 54] width 6 height 5
radio input "true"
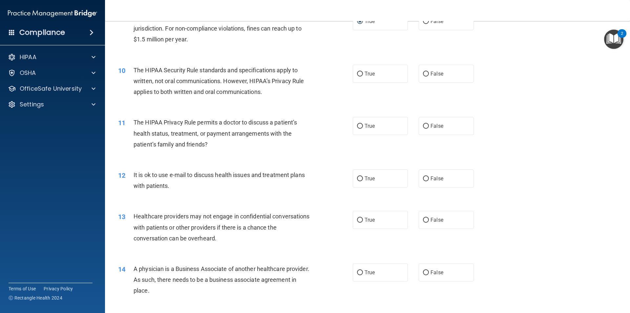
scroll to position [427, 0]
click at [423, 75] on input "False" at bounding box center [426, 73] width 6 height 5
radio input "true"
click at [357, 73] on input "True" at bounding box center [360, 73] width 6 height 5
radio input "true"
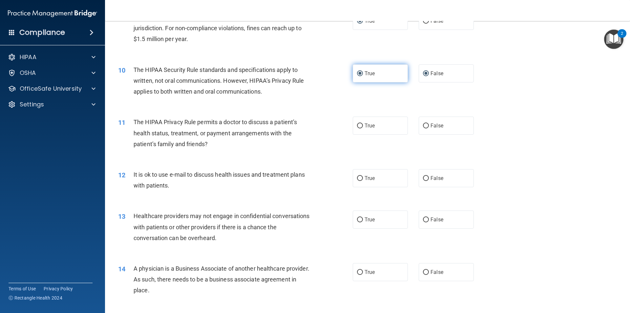
radio input "false"
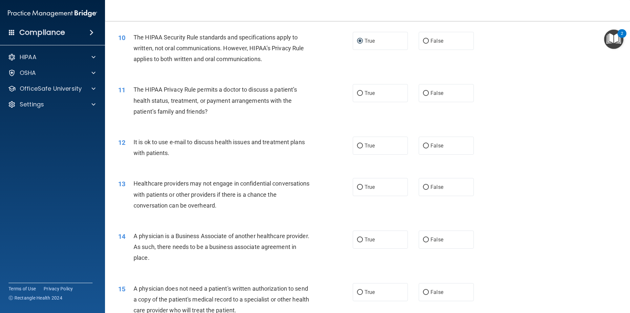
scroll to position [460, 0]
click at [358, 94] on input "True" at bounding box center [360, 93] width 6 height 5
radio input "true"
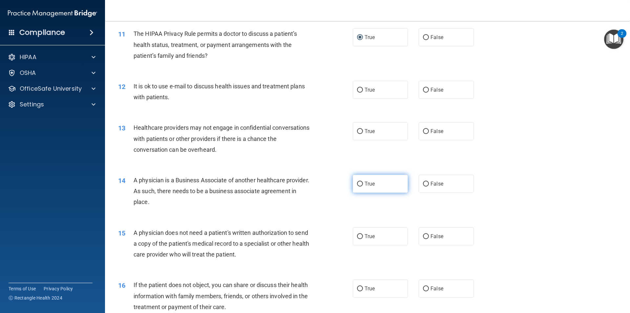
scroll to position [525, 0]
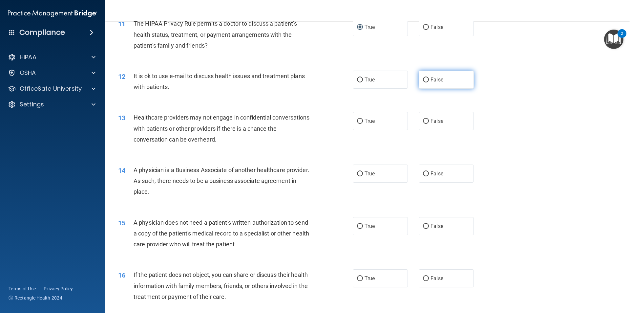
click at [423, 80] on input "False" at bounding box center [426, 79] width 6 height 5
radio input "true"
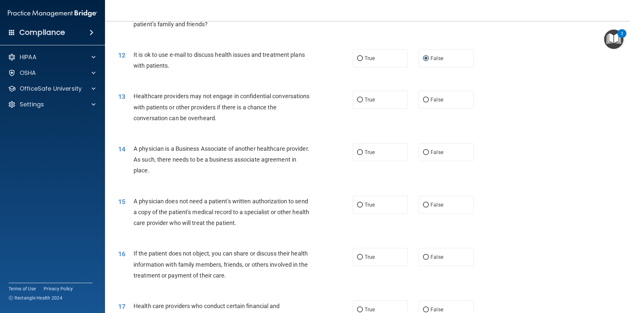
scroll to position [558, 0]
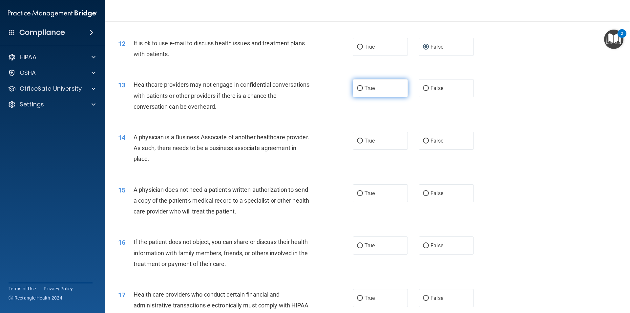
click at [357, 88] on input "True" at bounding box center [360, 88] width 6 height 5
radio input "true"
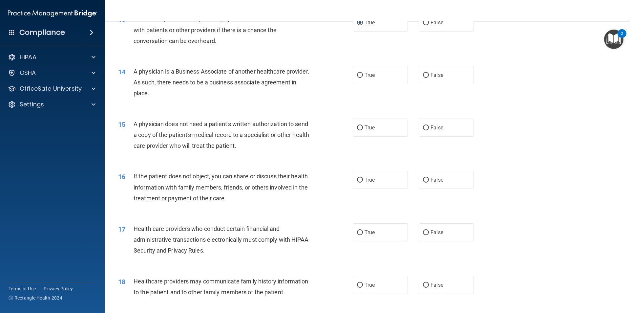
scroll to position [657, 0]
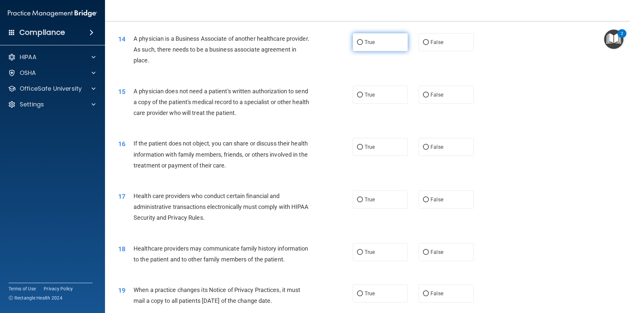
click at [359, 42] on input "True" at bounding box center [360, 42] width 6 height 5
radio input "true"
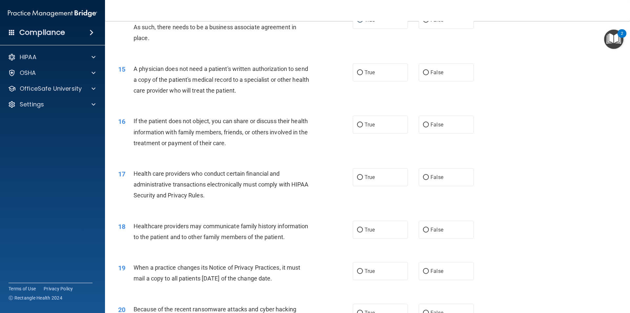
scroll to position [690, 0]
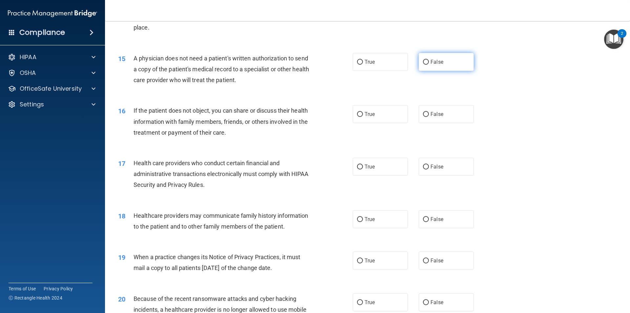
click at [423, 62] on input "False" at bounding box center [426, 62] width 6 height 5
radio input "true"
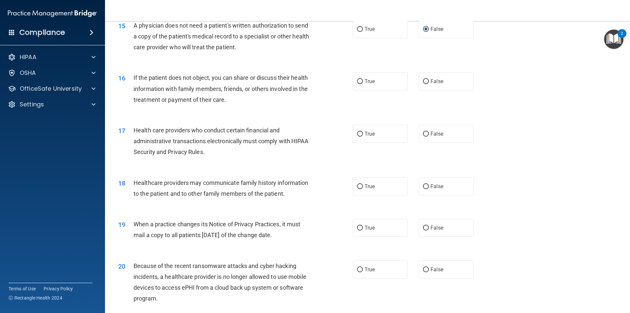
scroll to position [755, 0]
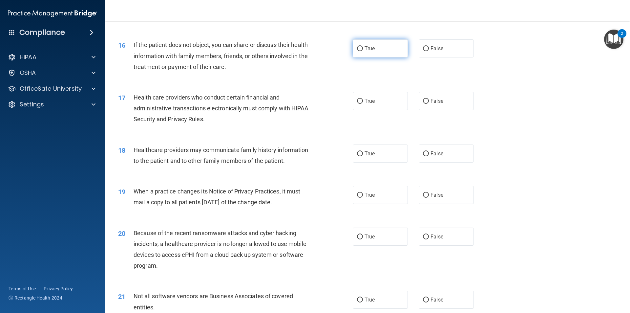
click at [357, 49] on input "True" at bounding box center [360, 48] width 6 height 5
radio input "true"
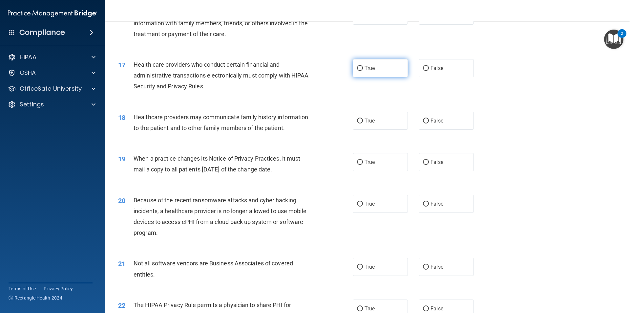
click at [357, 69] on input "True" at bounding box center [360, 68] width 6 height 5
radio input "true"
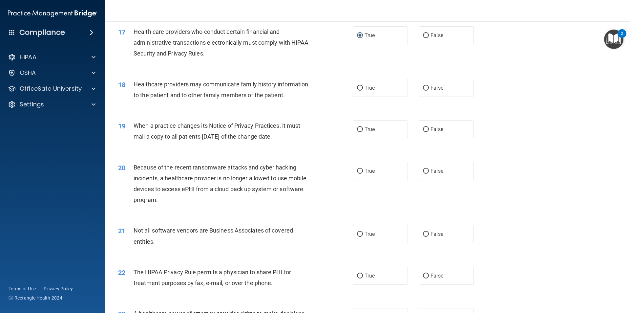
scroll to position [854, 0]
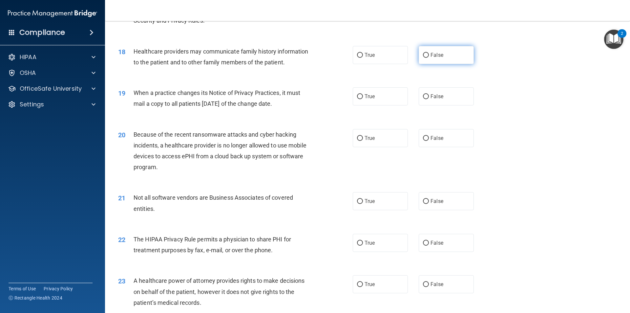
click at [425, 56] on input "False" at bounding box center [426, 55] width 6 height 5
radio input "true"
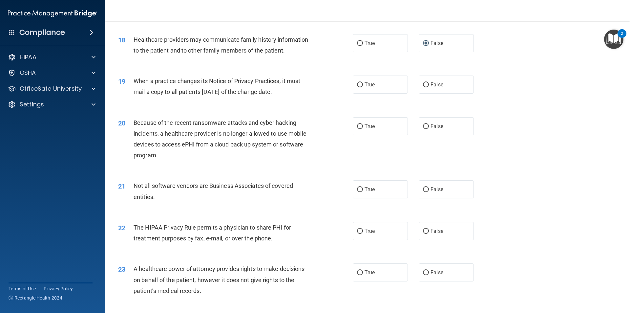
scroll to position [887, 0]
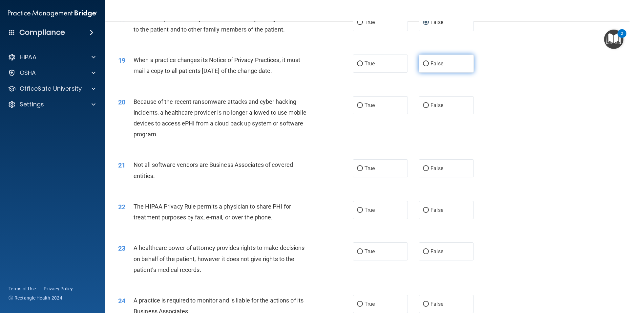
click at [424, 64] on input "False" at bounding box center [426, 63] width 6 height 5
radio input "true"
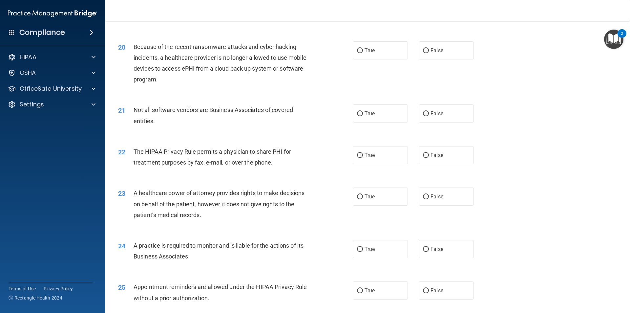
scroll to position [952, 0]
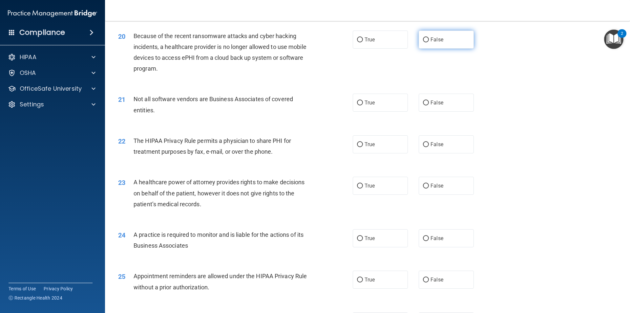
click at [423, 42] on input "False" at bounding box center [426, 39] width 6 height 5
radio input "true"
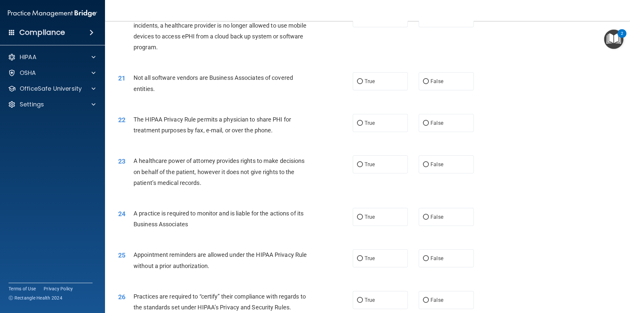
scroll to position [985, 0]
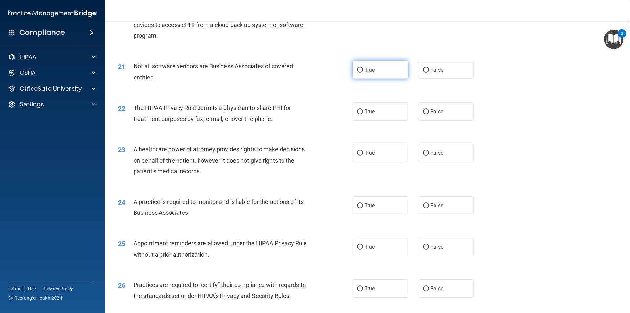
click at [357, 70] on input "True" at bounding box center [360, 70] width 6 height 5
radio input "true"
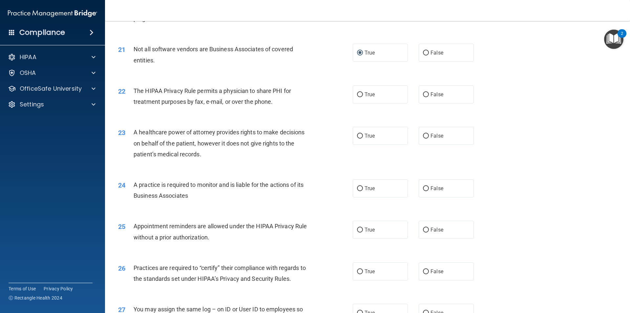
scroll to position [1018, 0]
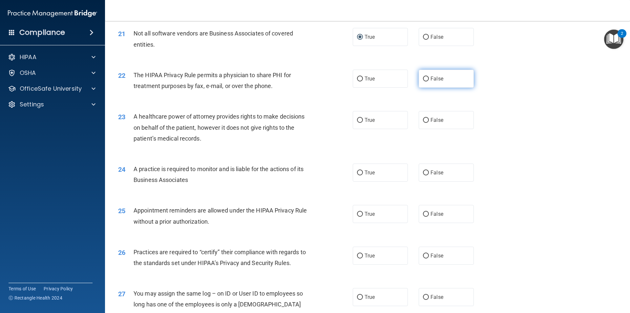
click at [423, 79] on input "False" at bounding box center [426, 79] width 6 height 5
radio input "true"
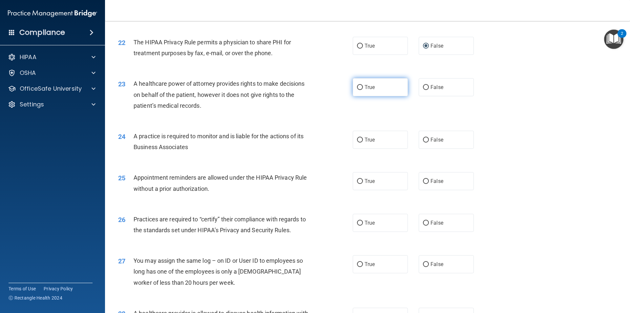
click at [356, 91] on label "True" at bounding box center [380, 87] width 55 height 18
click at [357, 90] on input "True" at bounding box center [360, 87] width 6 height 5
radio input "true"
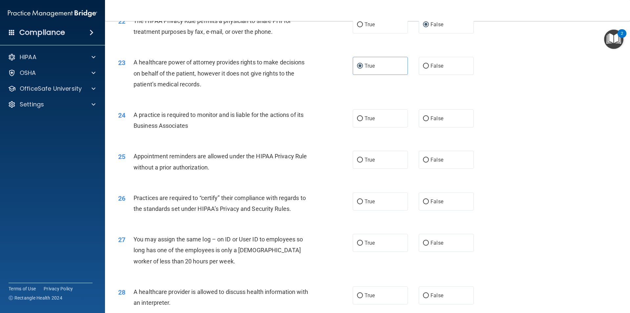
scroll to position [1084, 0]
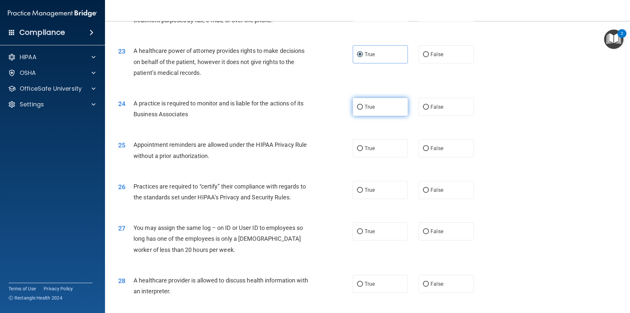
click at [357, 106] on input "True" at bounding box center [360, 107] width 6 height 5
radio input "true"
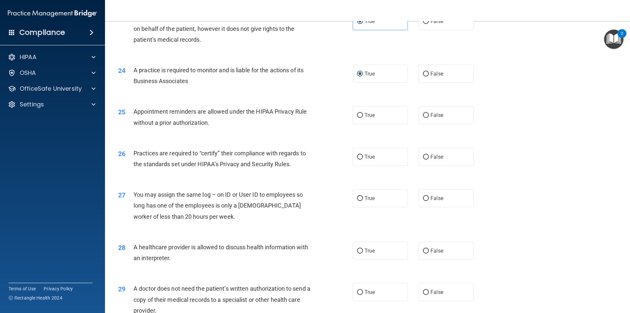
scroll to position [1149, 0]
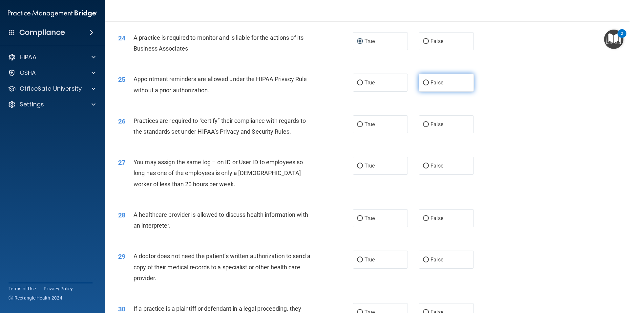
click at [423, 82] on input "False" at bounding box center [426, 82] width 6 height 5
radio input "true"
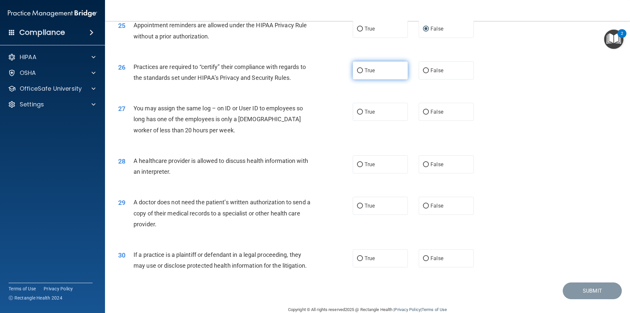
scroll to position [1215, 0]
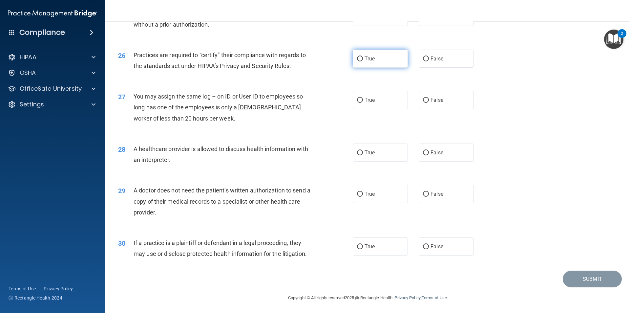
click at [359, 59] on input "True" at bounding box center [360, 58] width 6 height 5
radio input "true"
click at [423, 99] on input "False" at bounding box center [426, 99] width 6 height 5
radio input "true"
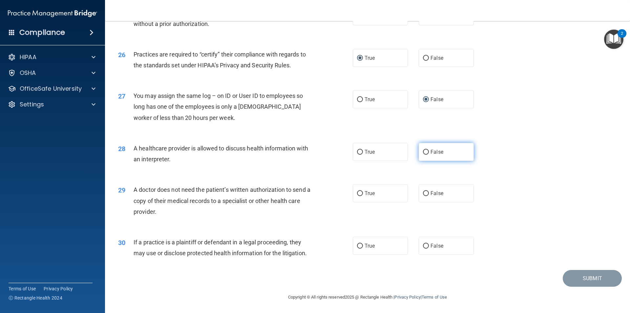
click at [424, 151] on input "False" at bounding box center [426, 152] width 6 height 5
radio input "true"
click at [423, 193] on input "False" at bounding box center [426, 193] width 6 height 5
radio input "true"
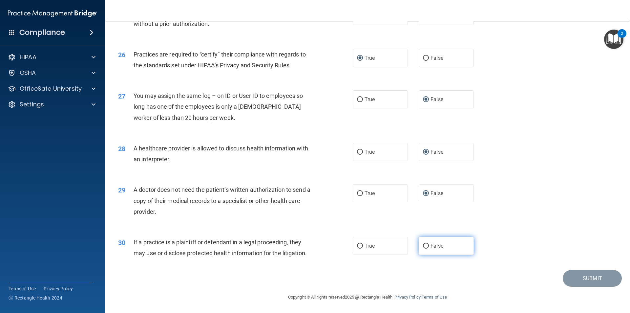
click at [423, 246] on input "False" at bounding box center [426, 246] width 6 height 5
radio input "true"
click at [569, 281] on button "Submit" at bounding box center [592, 278] width 59 height 17
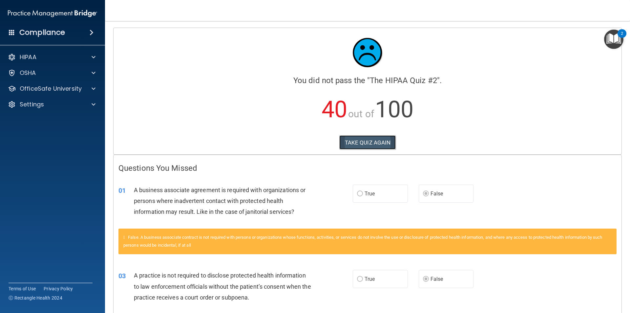
click at [384, 144] on button "TAKE QUIZ AGAIN" at bounding box center [368, 142] width 57 height 14
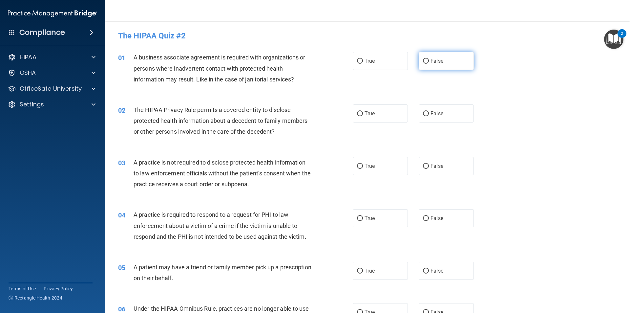
click at [423, 62] on input "False" at bounding box center [426, 61] width 6 height 5
radio input "true"
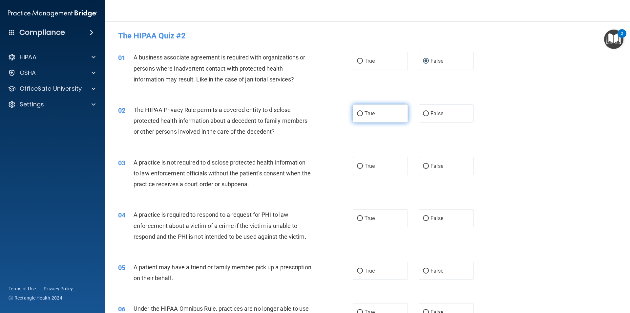
click at [359, 114] on input "True" at bounding box center [360, 113] width 6 height 5
radio input "true"
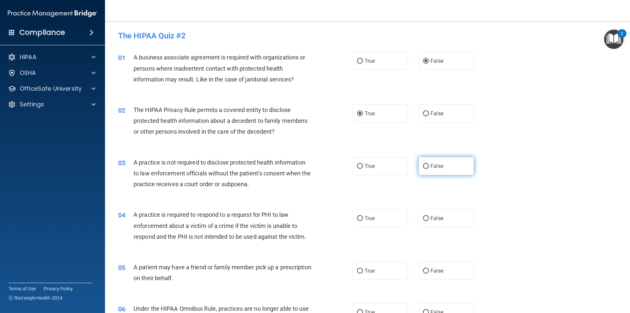
click at [423, 165] on input "False" at bounding box center [426, 166] width 6 height 5
radio input "true"
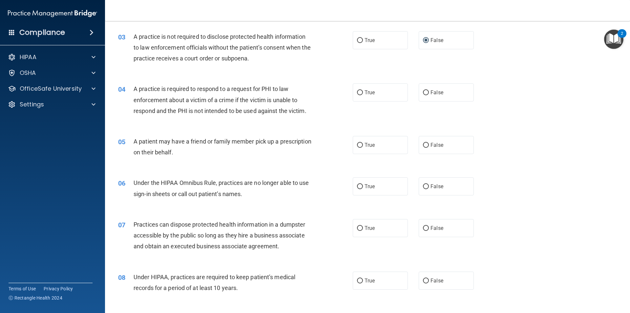
scroll to position [131, 0]
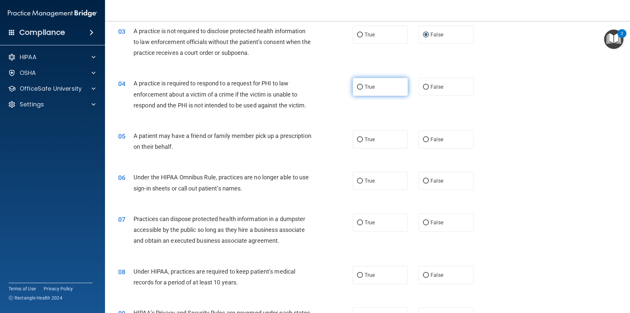
click at [357, 89] on input "True" at bounding box center [360, 87] width 6 height 5
radio input "true"
click at [361, 142] on input "True" at bounding box center [360, 139] width 6 height 5
radio input "true"
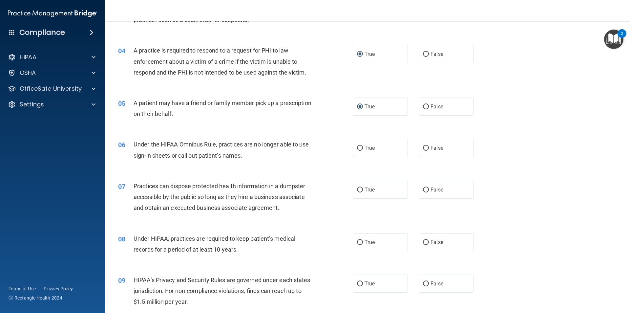
scroll to position [197, 0]
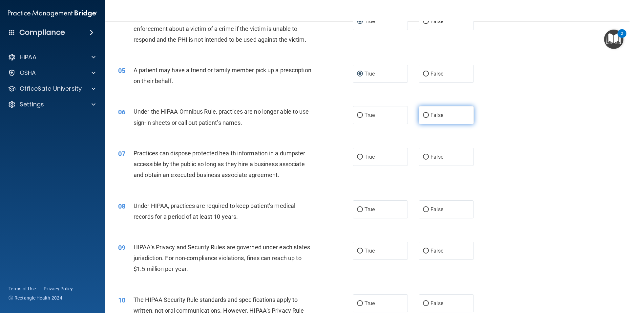
click at [423, 114] on input "False" at bounding box center [426, 115] width 6 height 5
radio input "true"
click at [423, 158] on input "False" at bounding box center [426, 157] width 6 height 5
radio input "true"
click at [423, 211] on input "False" at bounding box center [426, 209] width 6 height 5
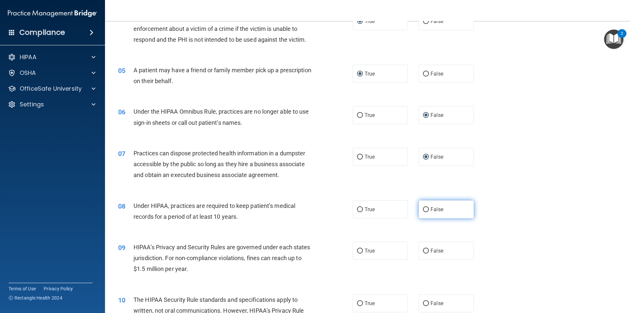
radio input "true"
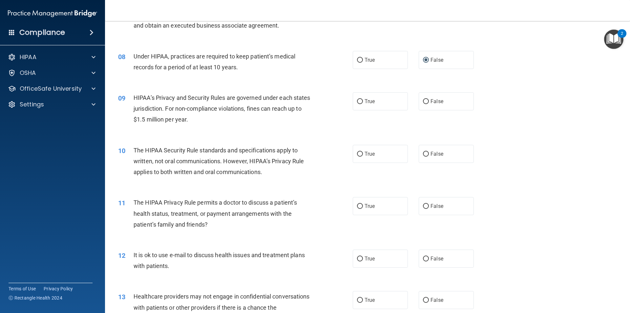
scroll to position [361, 0]
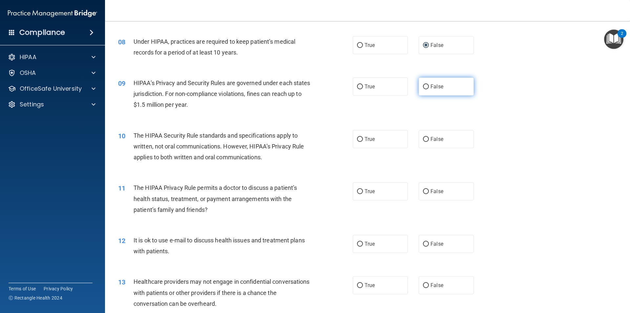
click at [424, 86] on input "False" at bounding box center [426, 86] width 6 height 5
radio input "true"
click at [358, 139] on input "True" at bounding box center [360, 139] width 6 height 5
radio input "true"
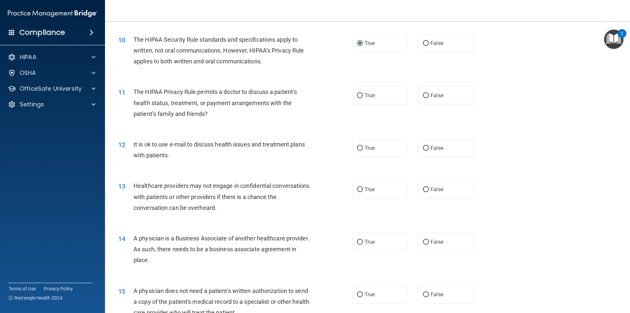
scroll to position [460, 0]
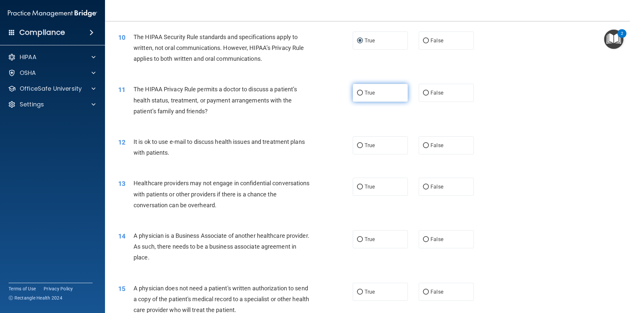
click at [358, 92] on input "True" at bounding box center [360, 93] width 6 height 5
radio input "true"
click at [358, 144] on input "True" at bounding box center [360, 145] width 6 height 5
radio input "true"
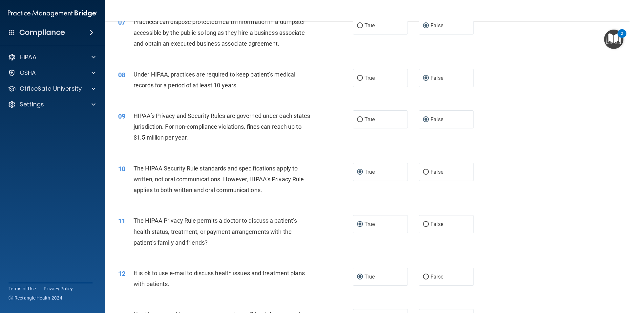
scroll to position [361, 0]
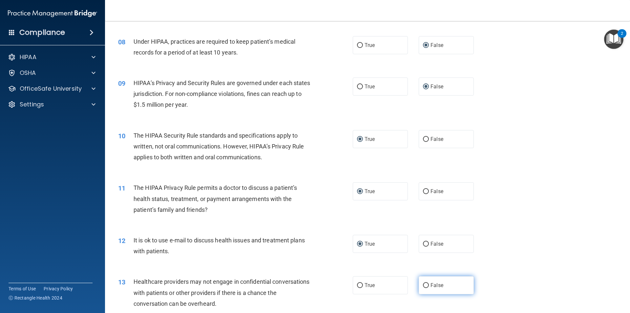
click at [425, 286] on input "False" at bounding box center [426, 285] width 6 height 5
radio input "true"
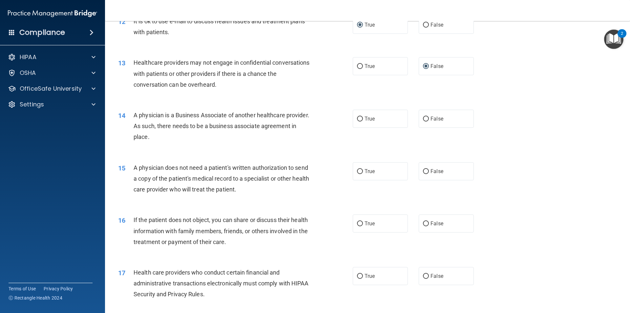
scroll to position [582, 0]
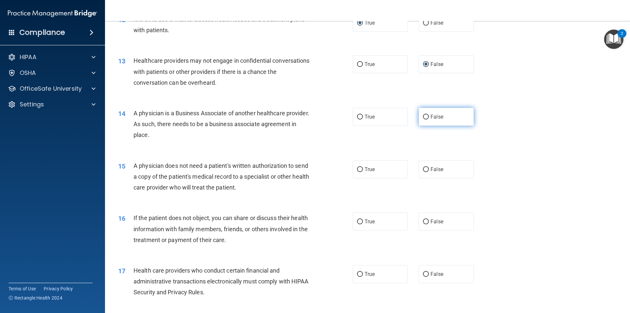
click at [423, 118] on input "False" at bounding box center [426, 117] width 6 height 5
radio input "true"
click at [357, 170] on input "True" at bounding box center [360, 169] width 6 height 5
radio input "true"
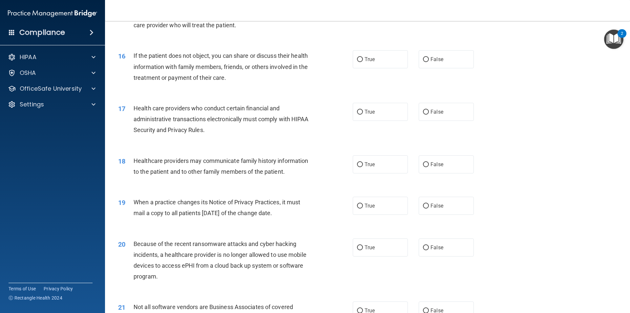
scroll to position [746, 0]
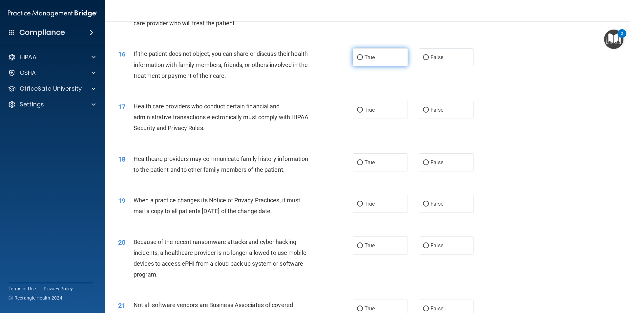
click at [357, 58] on input "True" at bounding box center [360, 57] width 6 height 5
radio input "true"
click at [359, 108] on input "True" at bounding box center [360, 110] width 6 height 5
radio input "true"
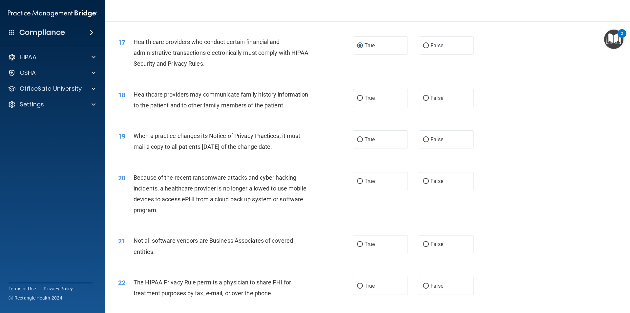
scroll to position [812, 0]
click at [425, 98] on input "False" at bounding box center [426, 97] width 6 height 5
radio input "true"
click at [424, 138] on input "False" at bounding box center [426, 138] width 6 height 5
radio input "true"
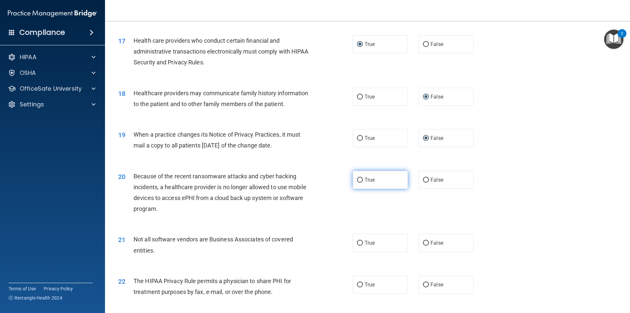
click at [353, 177] on label "True" at bounding box center [380, 180] width 55 height 18
click at [357, 178] on input "True" at bounding box center [360, 180] width 6 height 5
radio input "true"
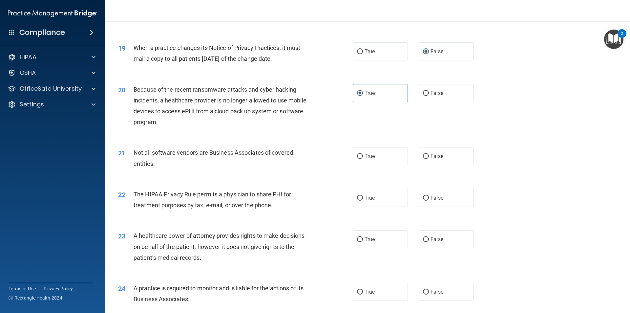
scroll to position [911, 0]
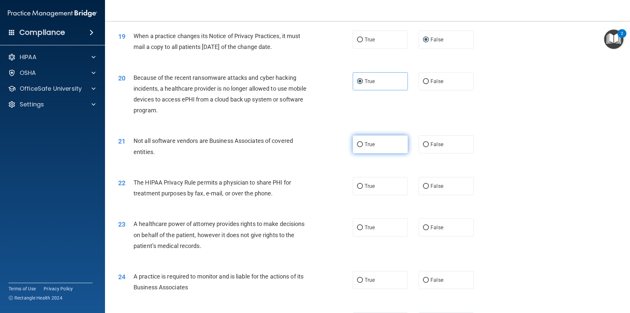
click at [358, 145] on input "True" at bounding box center [360, 144] width 6 height 5
radio input "true"
click at [358, 188] on input "True" at bounding box center [360, 186] width 6 height 5
radio input "true"
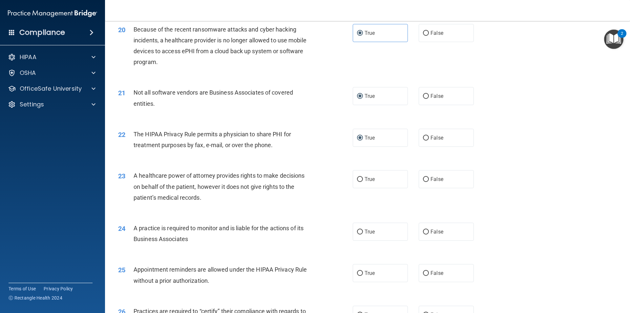
scroll to position [976, 0]
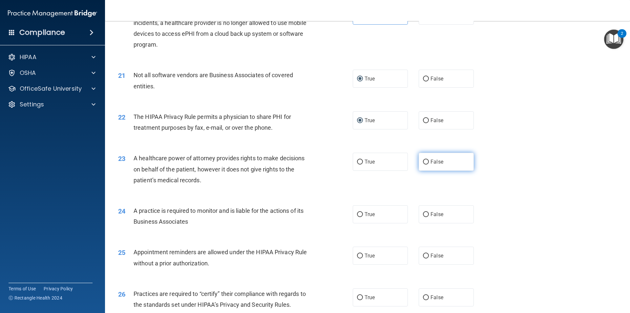
click at [424, 164] on input "False" at bounding box center [426, 162] width 6 height 5
radio input "true"
click at [423, 216] on input "False" at bounding box center [426, 214] width 6 height 5
radio input "true"
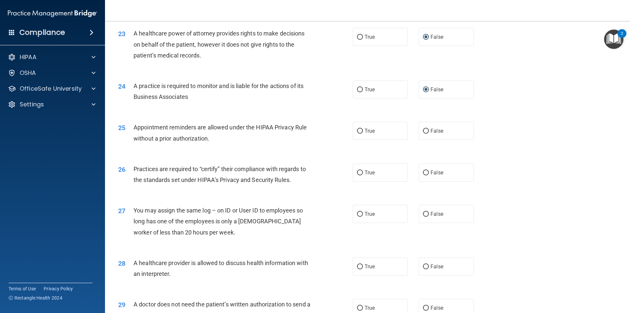
scroll to position [1108, 0]
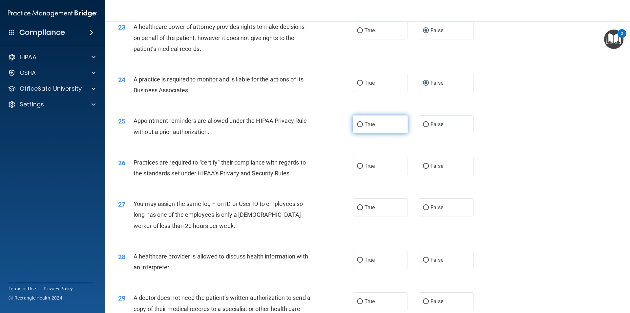
click at [357, 124] on input "True" at bounding box center [360, 124] width 6 height 5
radio input "true"
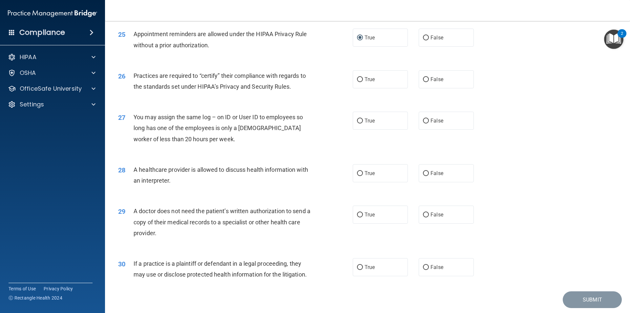
scroll to position [1206, 0]
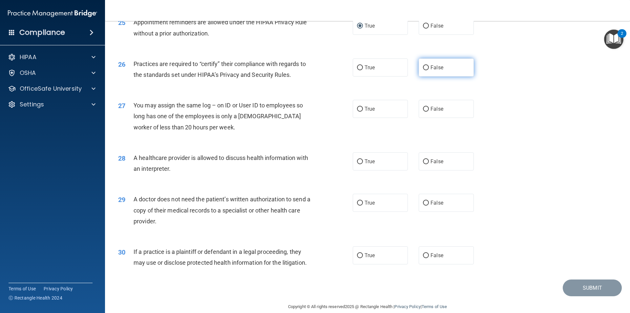
drag, startPoint x: 424, startPoint y: 71, endPoint x: 430, endPoint y: 74, distance: 6.9
click at [424, 70] on label "False" at bounding box center [446, 67] width 55 height 18
click at [424, 70] on input "False" at bounding box center [426, 67] width 6 height 5
radio input "true"
click at [357, 162] on input "True" at bounding box center [360, 161] width 6 height 5
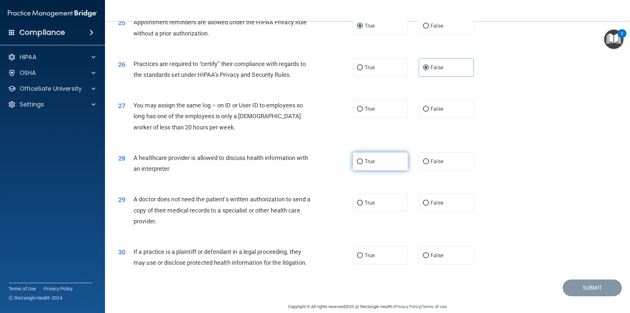
radio input "true"
click at [425, 108] on input "False" at bounding box center [426, 109] width 6 height 5
radio input "true"
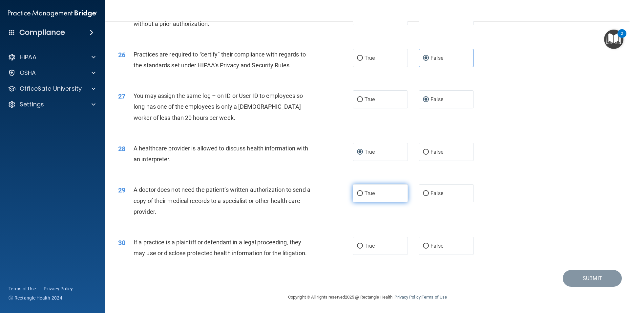
click at [359, 195] on input "True" at bounding box center [360, 193] width 6 height 5
radio input "true"
click at [358, 246] on input "True" at bounding box center [360, 246] width 6 height 5
radio input "true"
click at [571, 282] on button "Submit" at bounding box center [592, 278] width 59 height 17
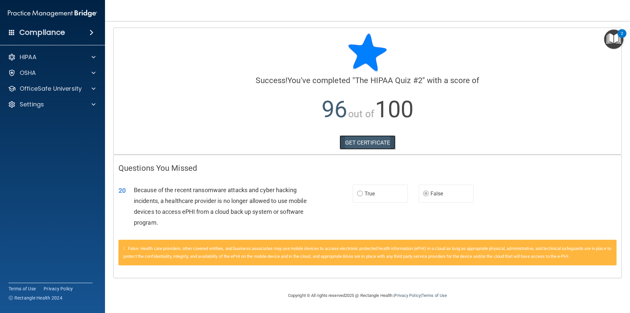
click at [382, 139] on link "GET CERTIFICATE" at bounding box center [368, 142] width 56 height 14
click at [70, 85] on p "OfficeSafe University" at bounding box center [51, 89] width 62 height 8
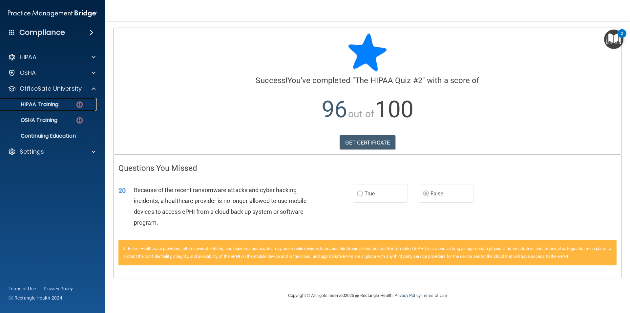
click at [57, 106] on p "HIPAA Training" at bounding box center [31, 104] width 54 height 7
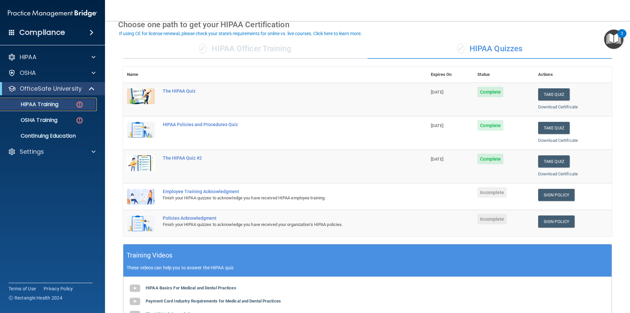
scroll to position [66, 0]
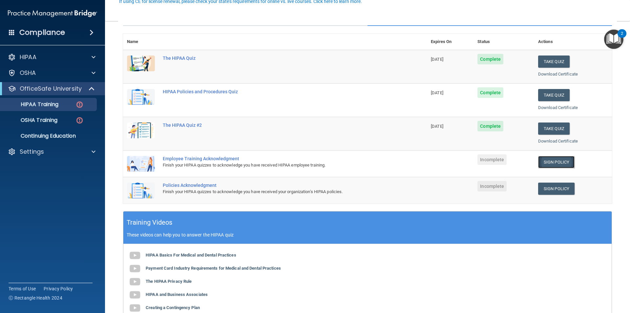
click at [547, 160] on link "Sign Policy" at bounding box center [556, 162] width 36 height 12
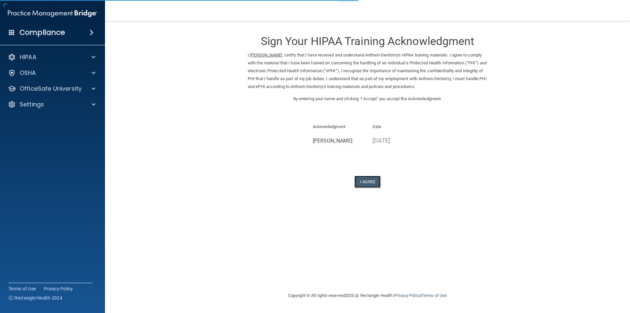
click at [364, 180] on button "I Agree" at bounding box center [368, 182] width 26 height 12
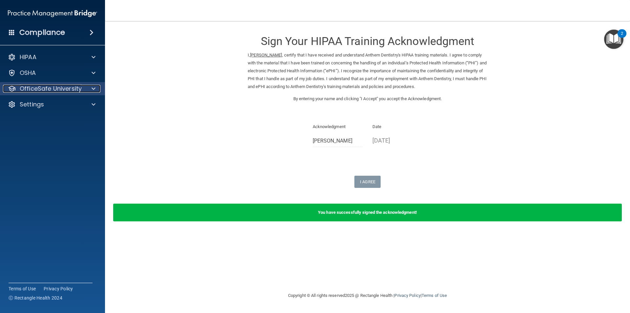
click at [67, 89] on p "OfficeSafe University" at bounding box center [51, 89] width 62 height 8
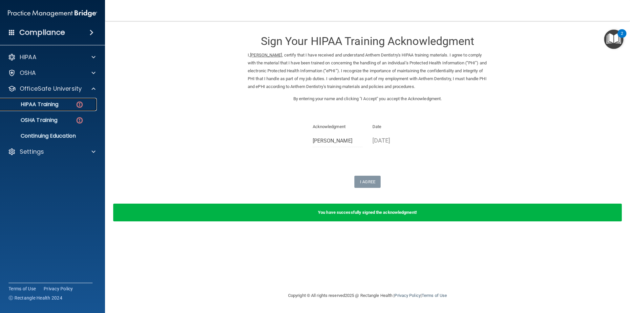
click at [67, 109] on link "HIPAA Training" at bounding box center [44, 104] width 103 height 13
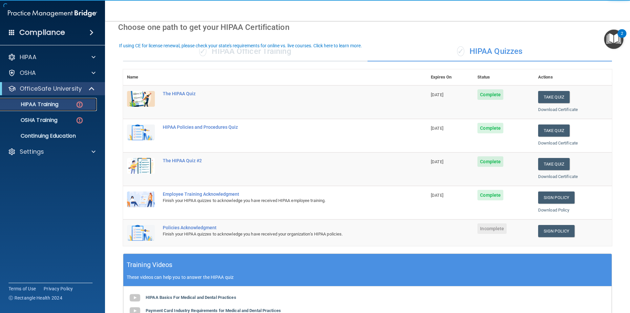
scroll to position [99, 0]
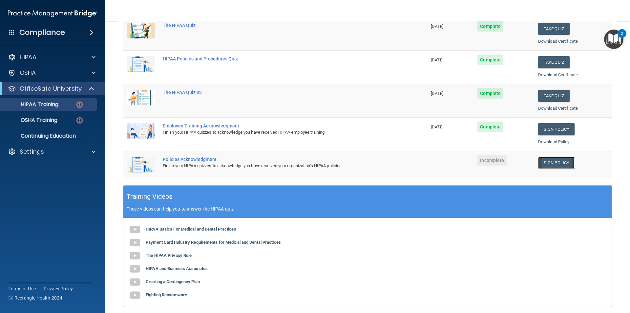
click at [554, 166] on link "Sign Policy" at bounding box center [556, 163] width 36 height 12
click at [560, 165] on link "Sign Policy" at bounding box center [556, 163] width 36 height 12
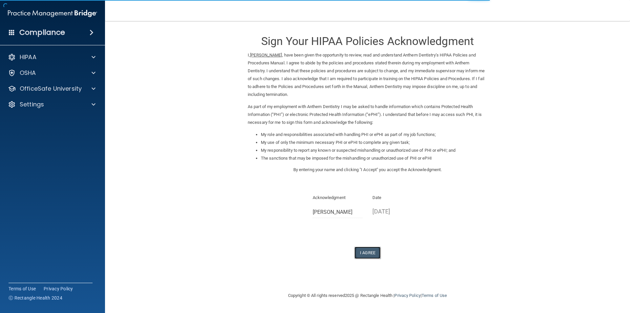
click at [376, 250] on button "I Agree" at bounding box center [368, 253] width 26 height 12
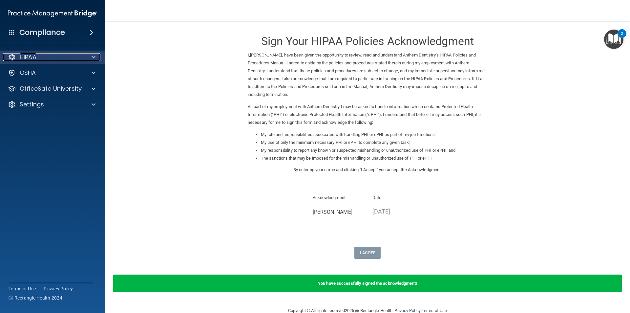
click at [38, 59] on div "HIPAA" at bounding box center [43, 57] width 81 height 8
click at [51, 58] on div "HIPAA" at bounding box center [43, 57] width 81 height 8
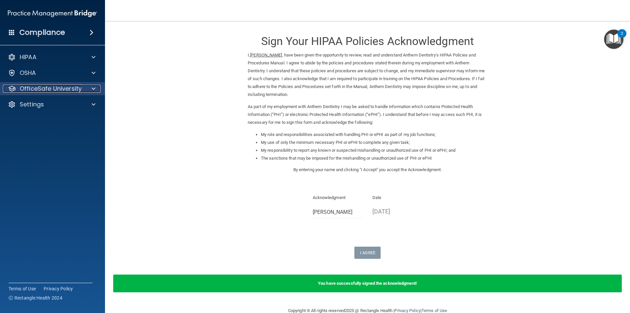
click at [62, 88] on p "OfficeSafe University" at bounding box center [51, 89] width 62 height 8
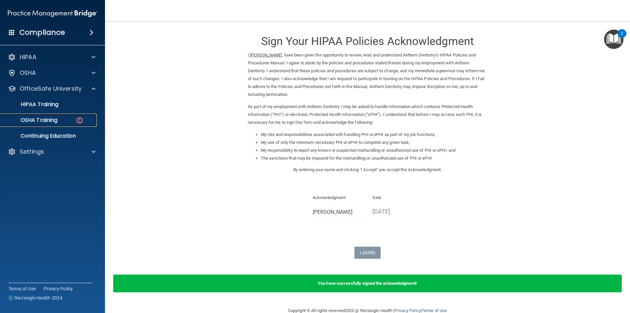
click at [67, 121] on div "OSHA Training" at bounding box center [49, 120] width 90 height 7
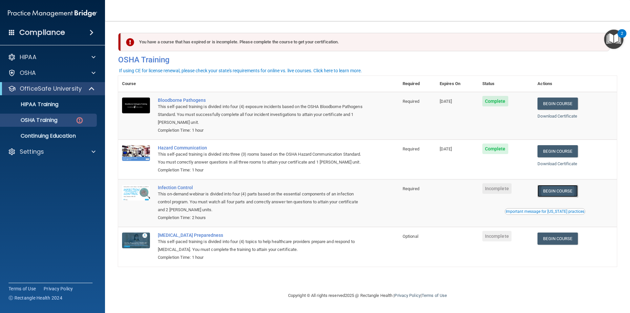
click at [555, 191] on link "Begin Course" at bounding box center [558, 191] width 40 height 12
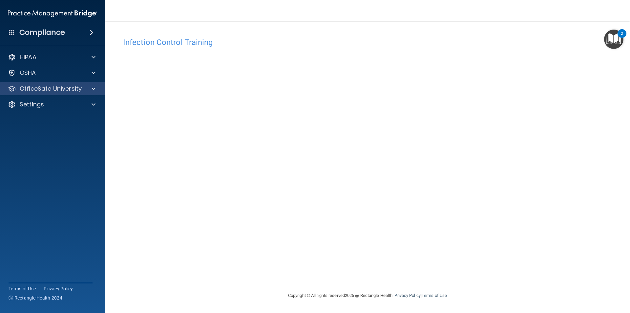
click at [72, 93] on div "OfficeSafe University" at bounding box center [52, 88] width 105 height 13
click at [72, 89] on p "OfficeSafe University" at bounding box center [51, 89] width 62 height 8
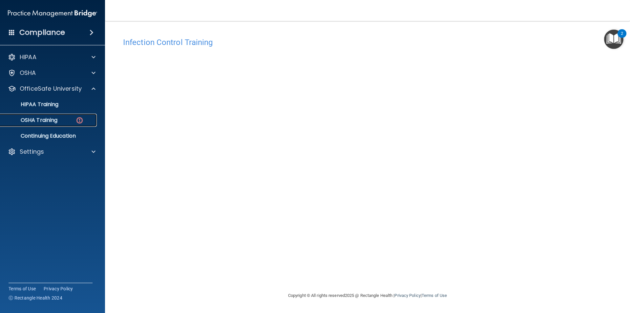
click at [59, 120] on div "OSHA Training" at bounding box center [49, 120] width 90 height 7
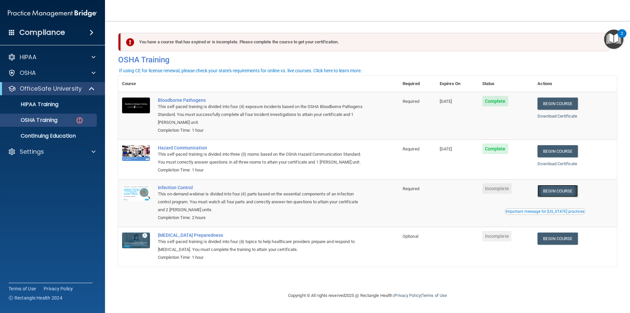
click at [577, 189] on link "Begin Course" at bounding box center [558, 191] width 40 height 12
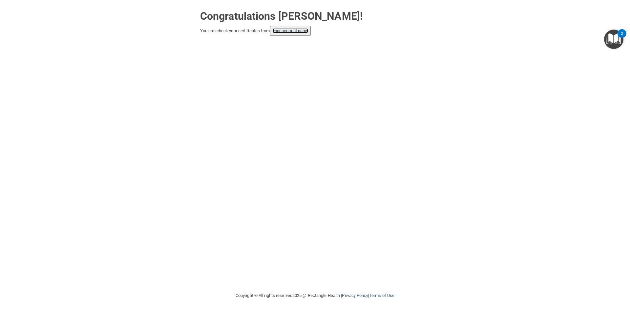
click at [288, 30] on link "your account page!" at bounding box center [291, 30] width 36 height 5
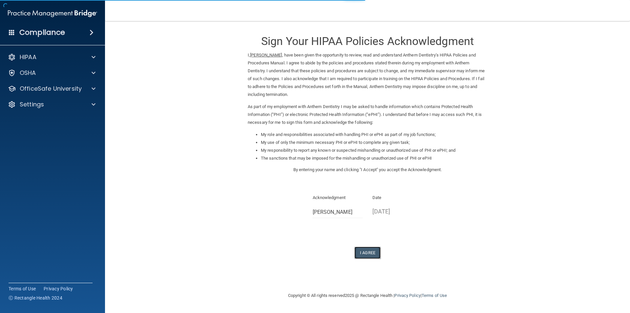
click at [362, 250] on button "I Agree" at bounding box center [368, 253] width 26 height 12
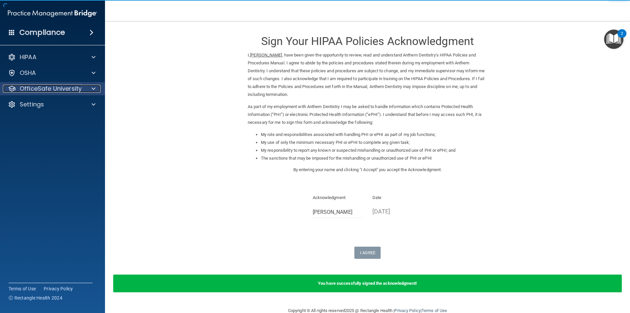
click at [45, 88] on p "OfficeSafe University" at bounding box center [51, 89] width 62 height 8
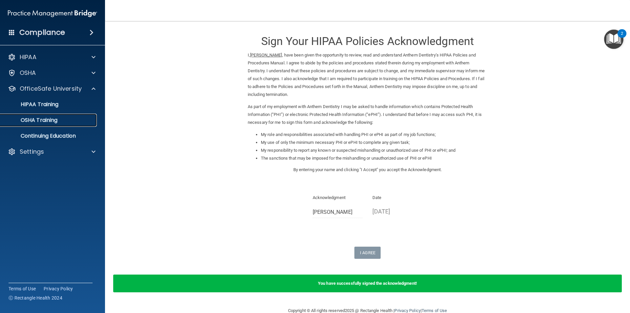
click at [59, 122] on div "OSHA Training" at bounding box center [49, 120] width 90 height 7
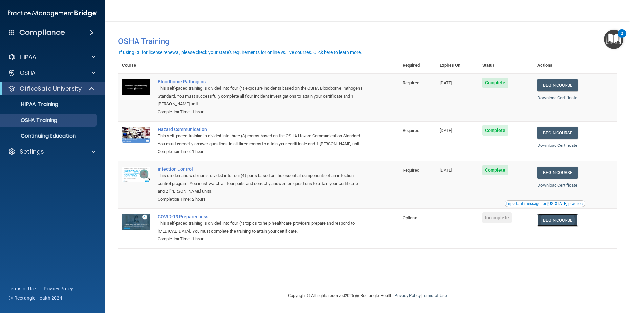
click at [561, 224] on link "Begin Course" at bounding box center [558, 220] width 40 height 12
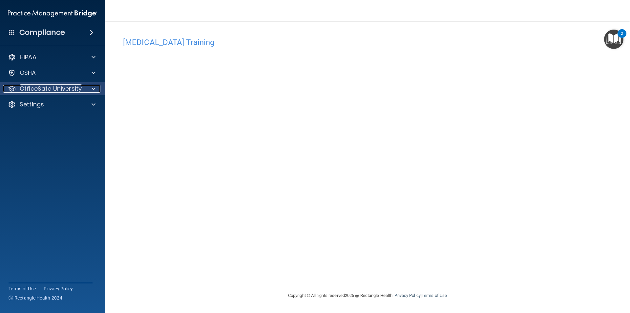
click at [88, 87] on div at bounding box center [92, 89] width 16 height 8
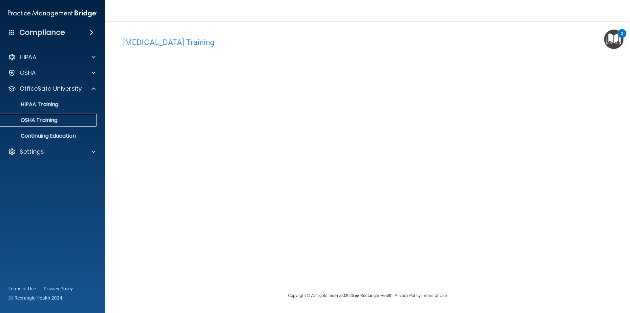
click at [57, 121] on p "OSHA Training" at bounding box center [30, 120] width 53 height 7
